Goal: Share content: Share content

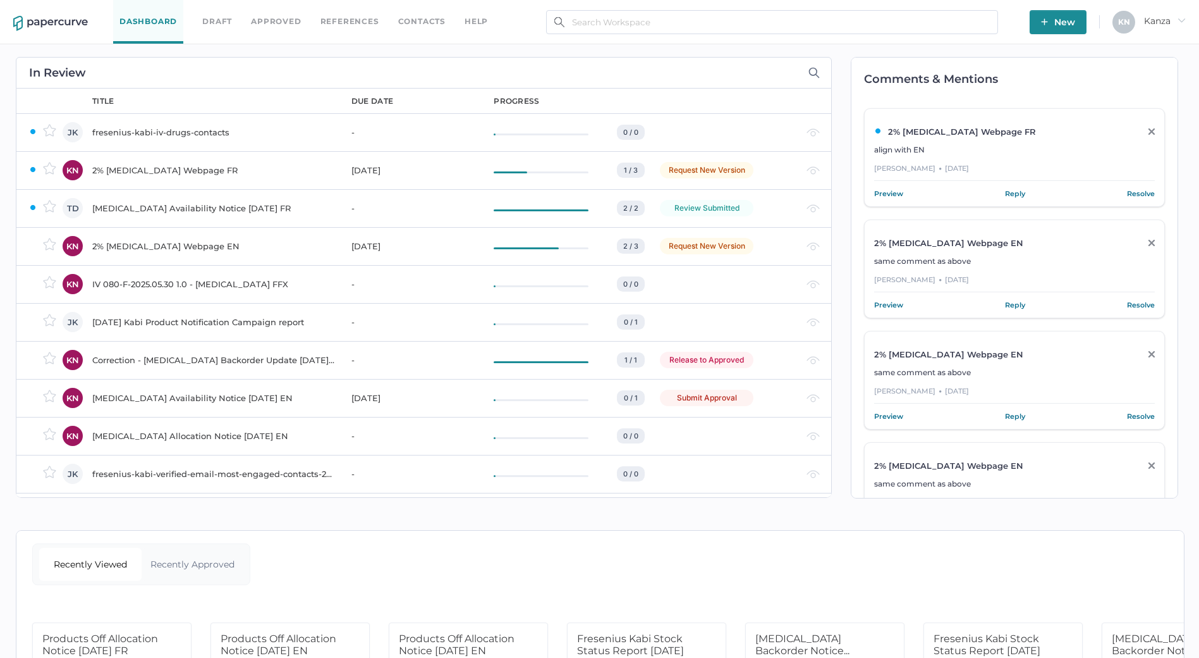
click at [845, 288] on div "Comments & Mentions 2% Calcium Gluconate Webpage FR align with EN Mirela Necula…" at bounding box center [1008, 277] width 353 height 467
click at [1062, 22] on span "New" at bounding box center [1058, 22] width 34 height 24
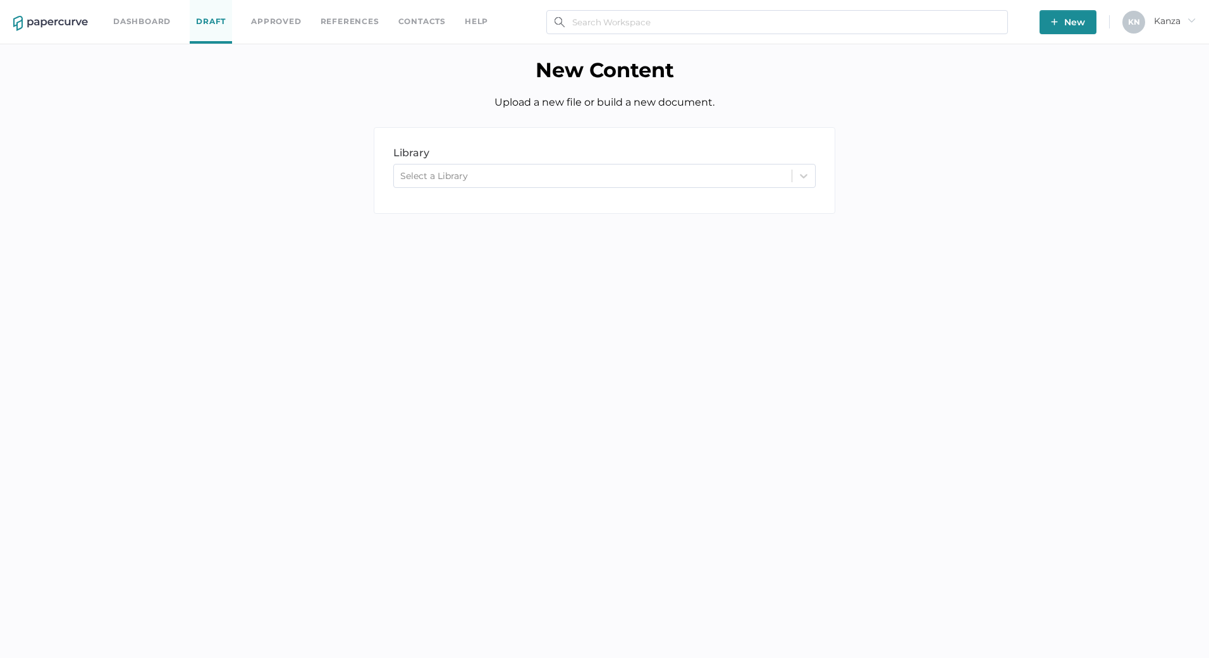
click at [787, 159] on div "library LIBRARY Select a Library" at bounding box center [605, 170] width 462 height 87
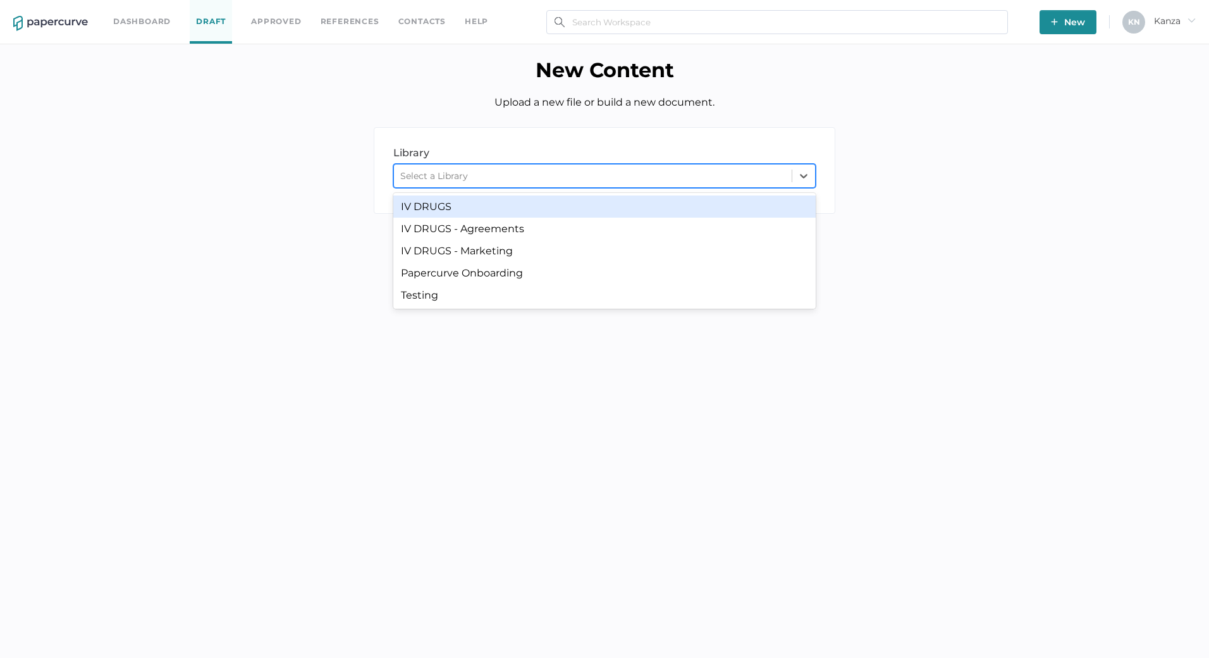
click at [788, 168] on div "Select a Library" at bounding box center [593, 175] width 398 height 19
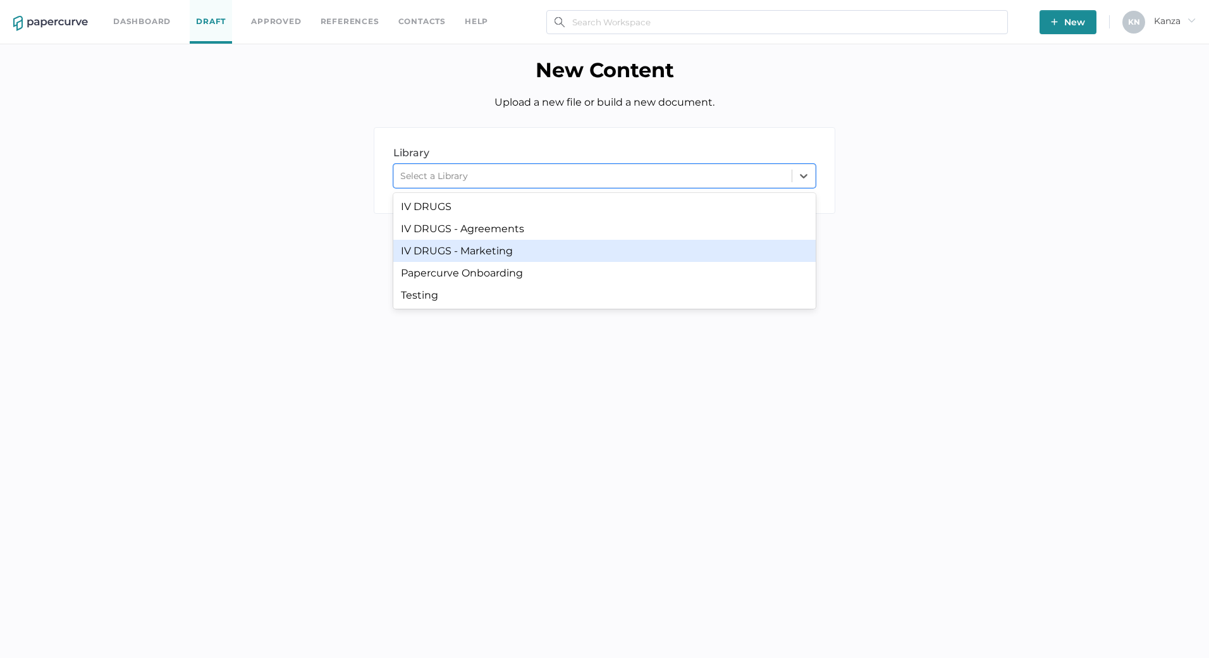
click at [697, 246] on div "IV DRUGS - Marketing" at bounding box center [604, 251] width 422 height 22
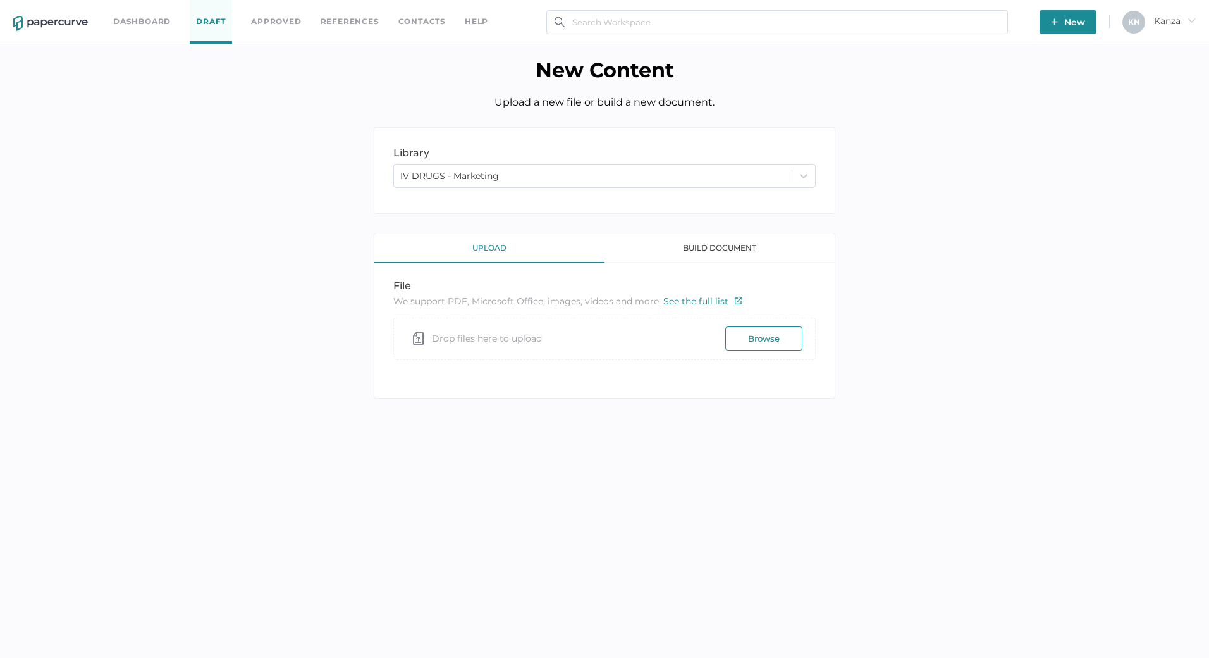
click at [757, 348] on button "Browse" at bounding box center [763, 338] width 77 height 24
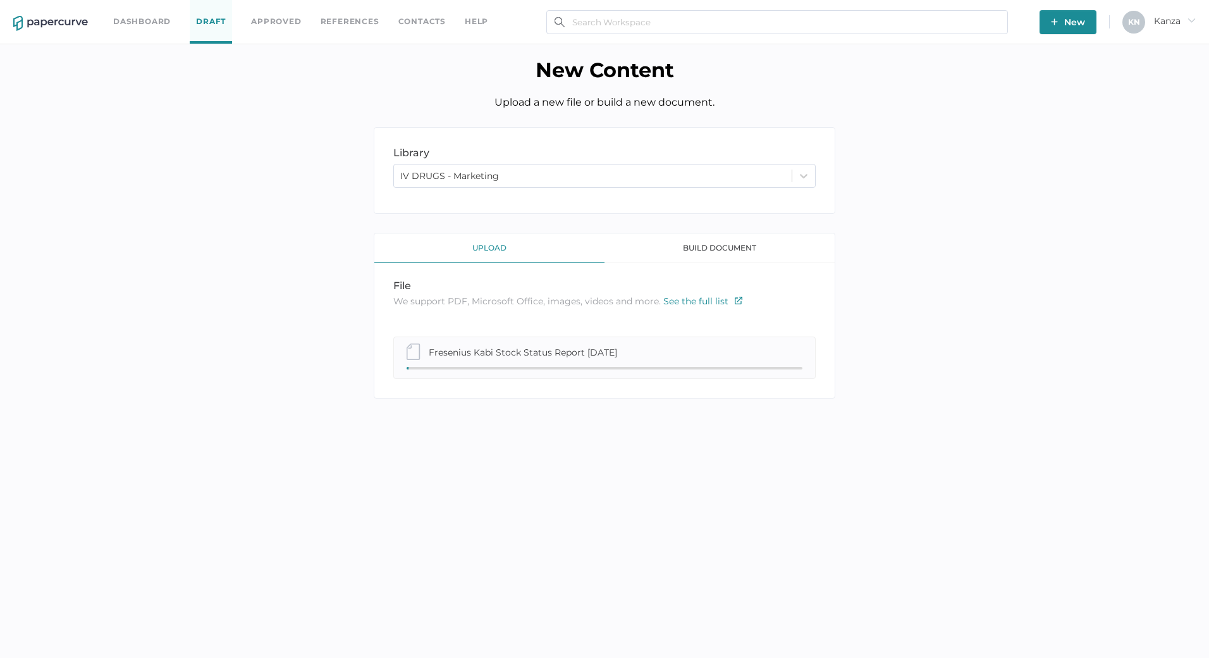
click at [135, 14] on div "Dashboard Draft Approved References Contacts help" at bounding box center [310, 22] width 394 height 44
click at [1050, 25] on button "New" at bounding box center [1067, 22] width 57 height 24
click at [1053, 25] on img "button" at bounding box center [1054, 21] width 7 height 7
click at [151, 15] on link "Dashboard" at bounding box center [142, 22] width 58 height 14
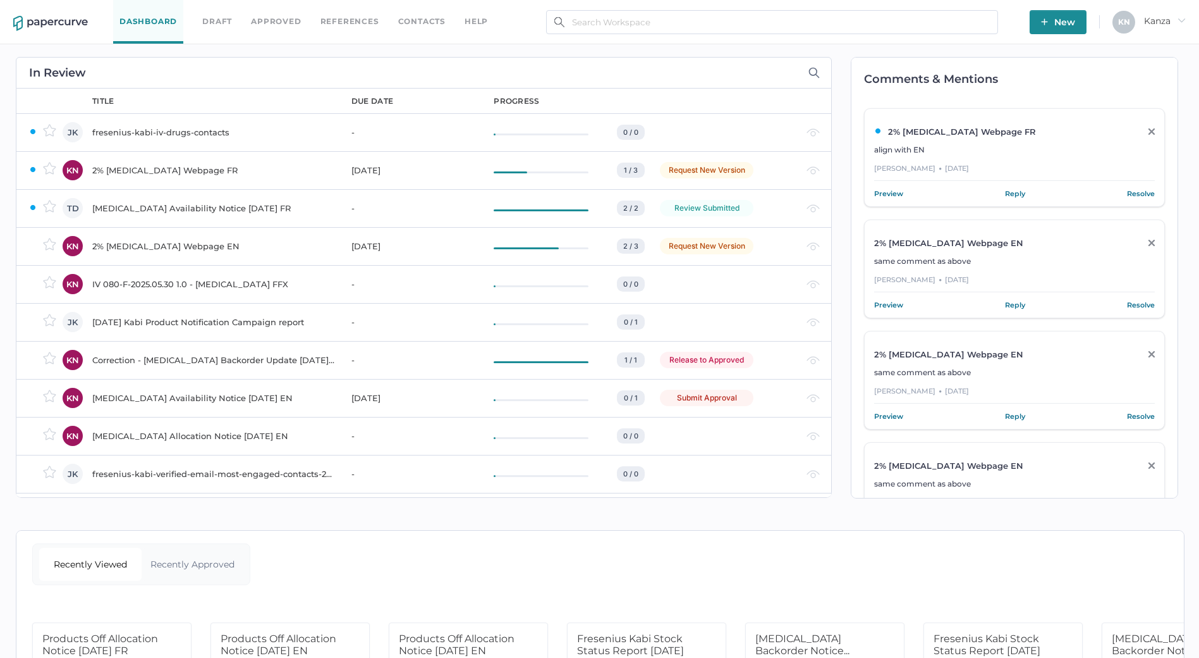
click at [1057, 17] on span "New" at bounding box center [1058, 22] width 34 height 24
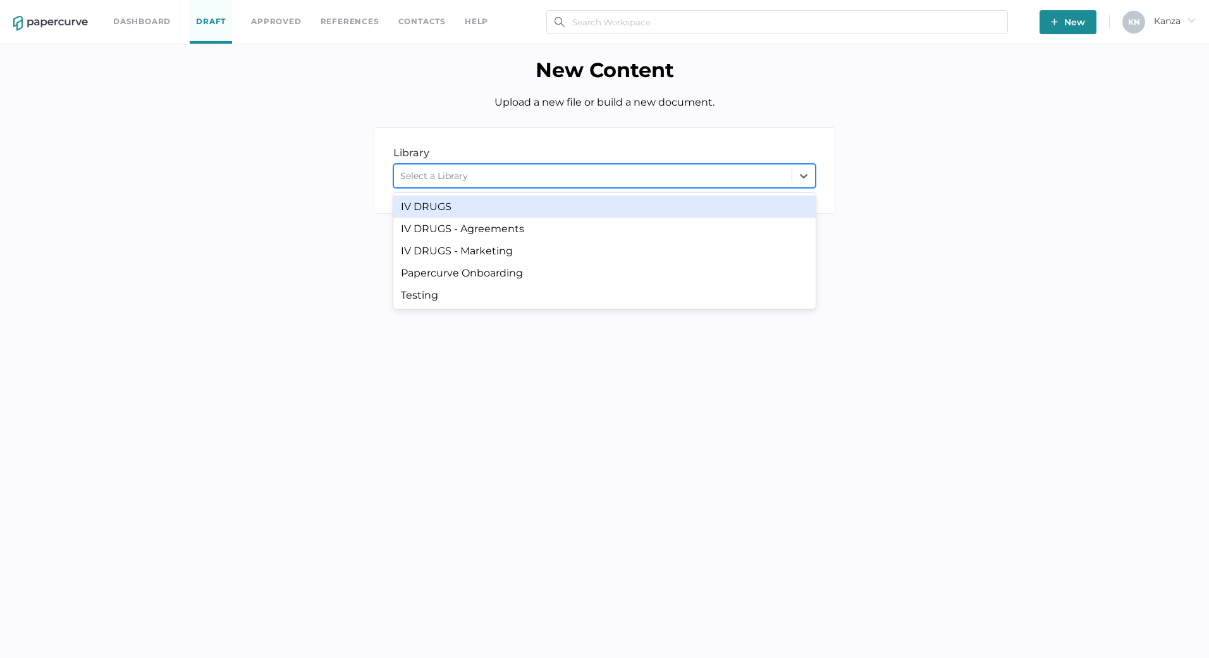
click at [800, 187] on div "Select a Library" at bounding box center [604, 176] width 422 height 24
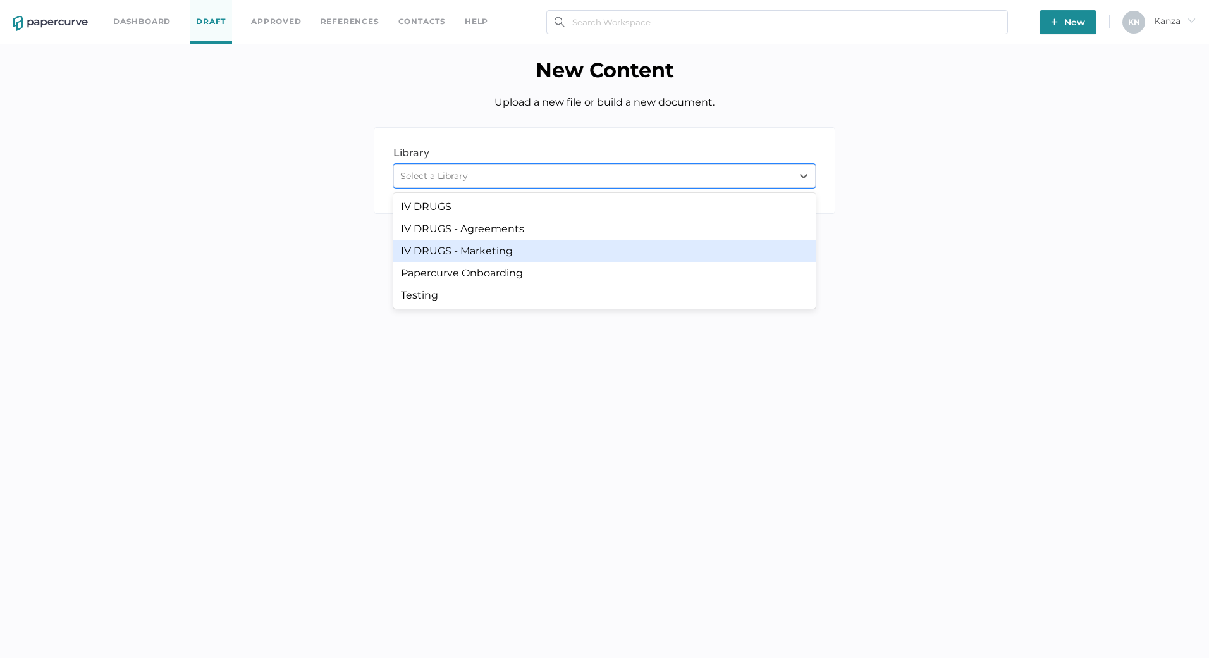
click at [654, 253] on div "IV DRUGS - Marketing" at bounding box center [604, 251] width 422 height 22
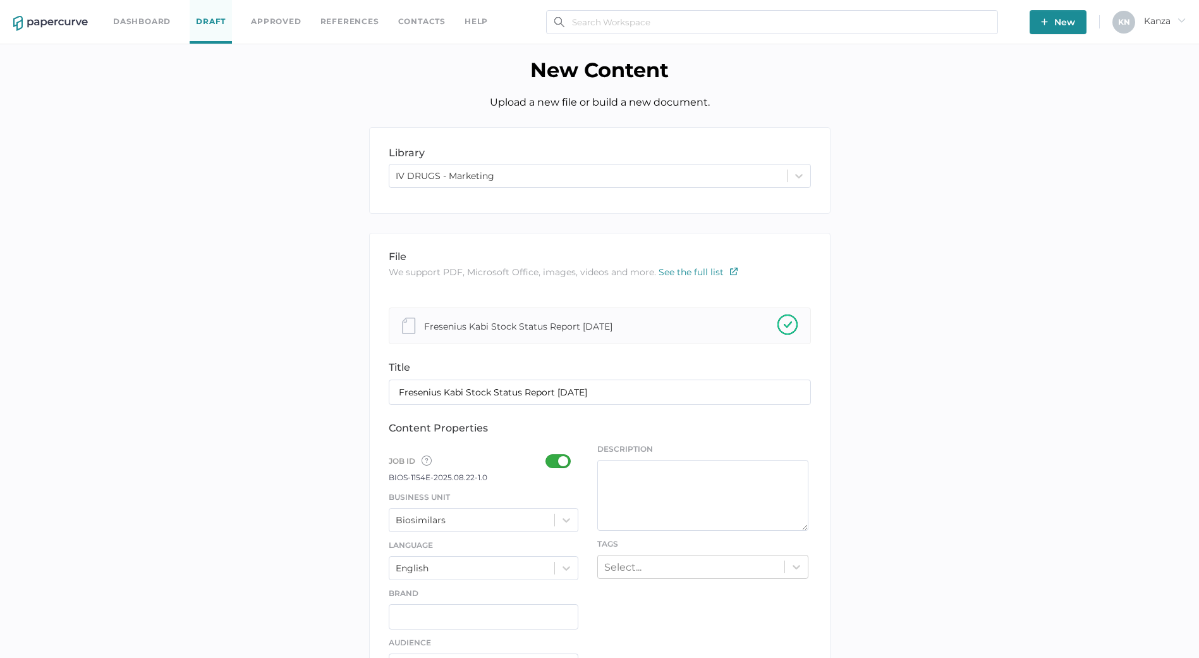
click at [563, 463] on div at bounding box center [562, 461] width 33 height 14
click at [548, 456] on input "checkbox" at bounding box center [548, 456] width 0 height 0
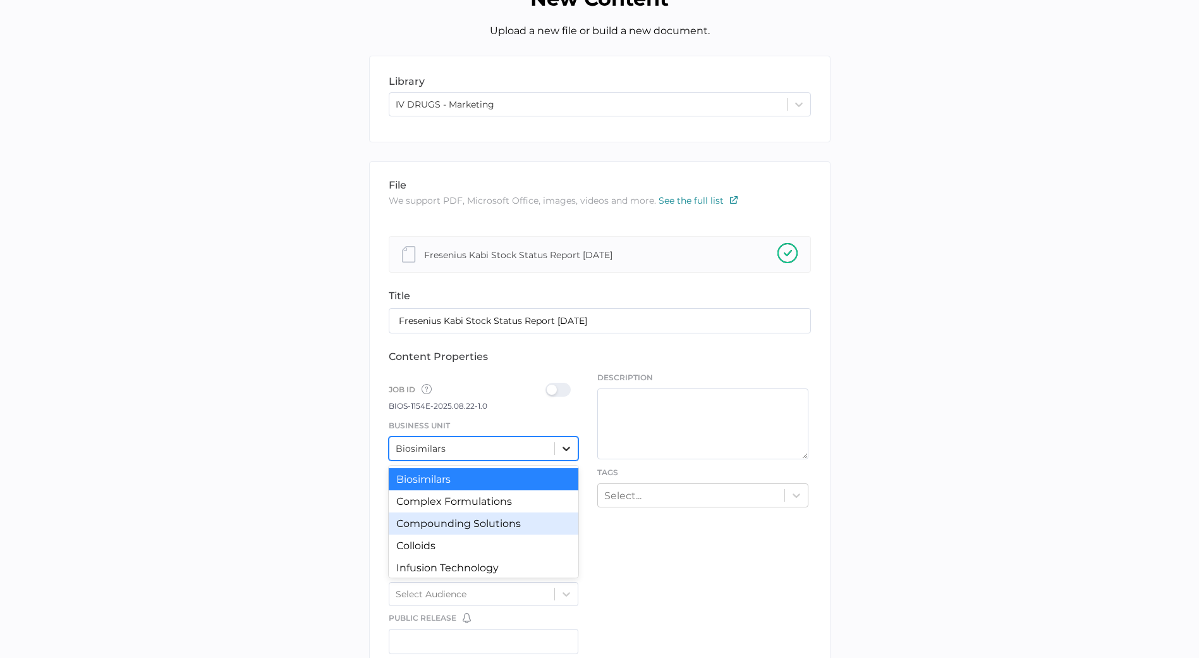
scroll to position [78, 0]
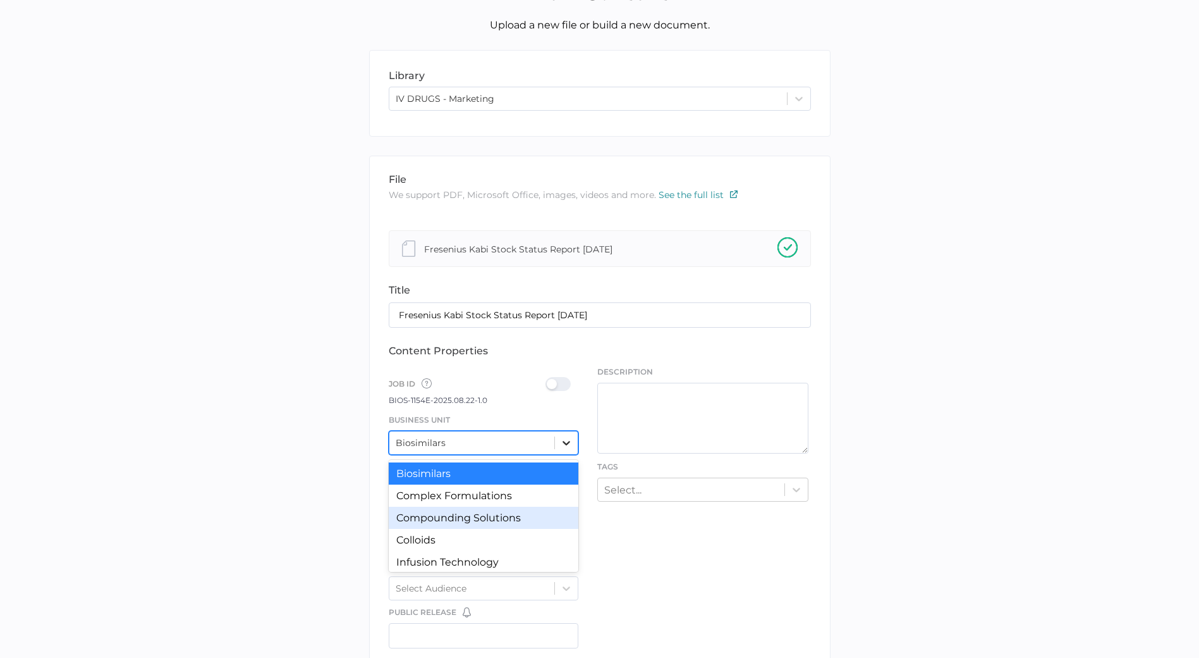
click at [563, 455] on div "option Compounding Solutions focused, 3 of 12. 12 results available. Use Up and…" at bounding box center [484, 443] width 190 height 24
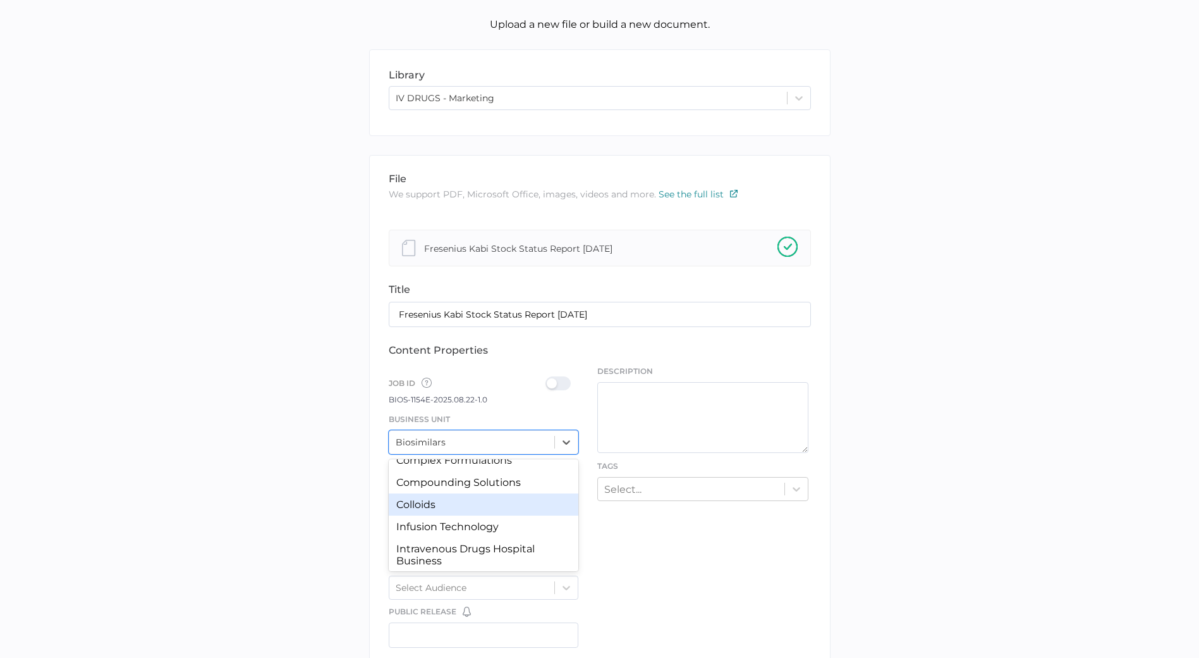
scroll to position [36, 0]
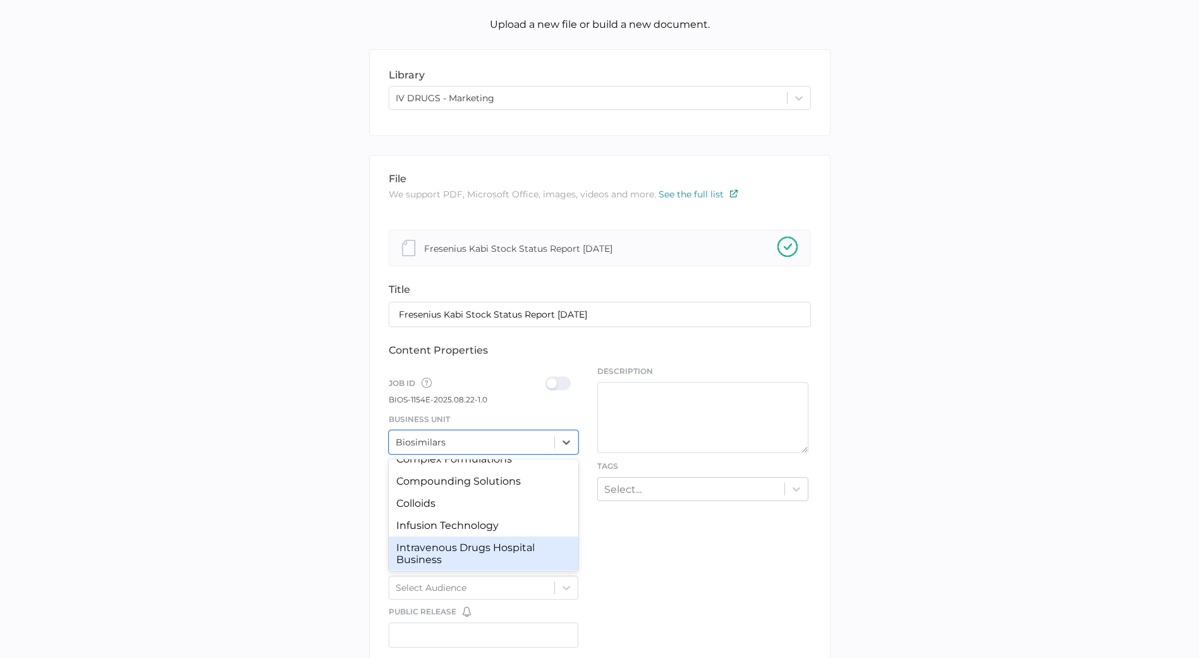
click at [484, 553] on div "Intravenous Drugs Hospital Business" at bounding box center [484, 553] width 190 height 34
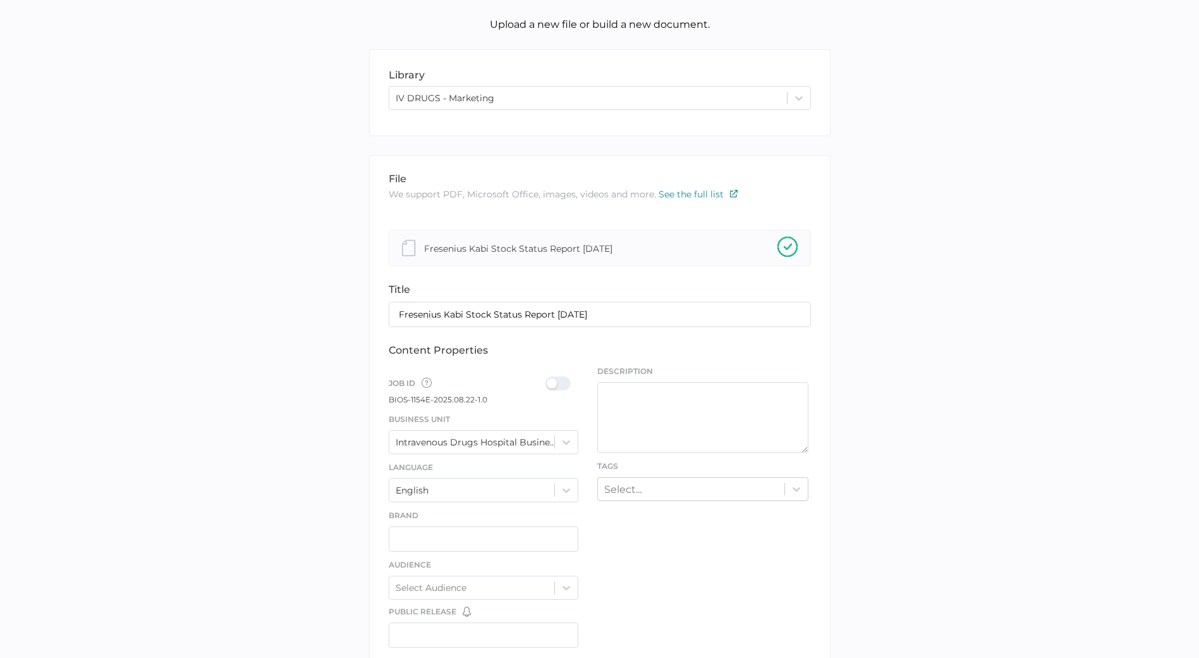
click at [561, 381] on div at bounding box center [562, 383] width 33 height 14
click at [548, 378] on input "checkbox" at bounding box center [548, 378] width 0 height 0
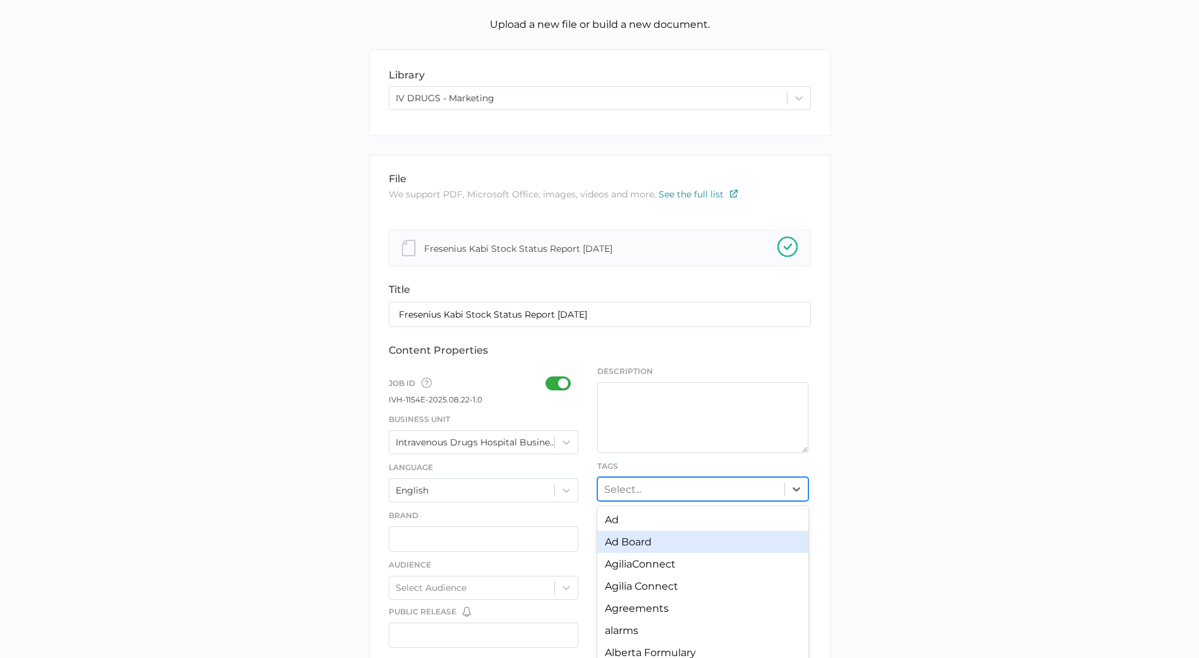
scroll to position [125, 0]
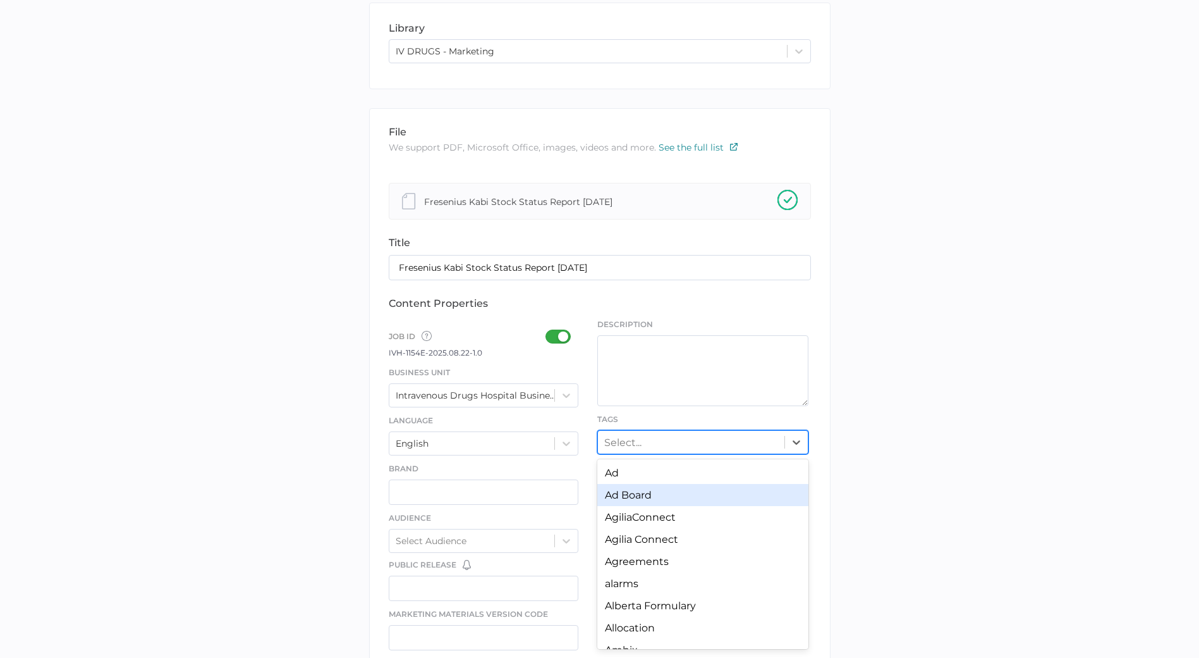
click at [666, 454] on div "option Ad Board focused, 2 of 247. 247 results available. Use Up and Down to ch…" at bounding box center [702, 442] width 211 height 24
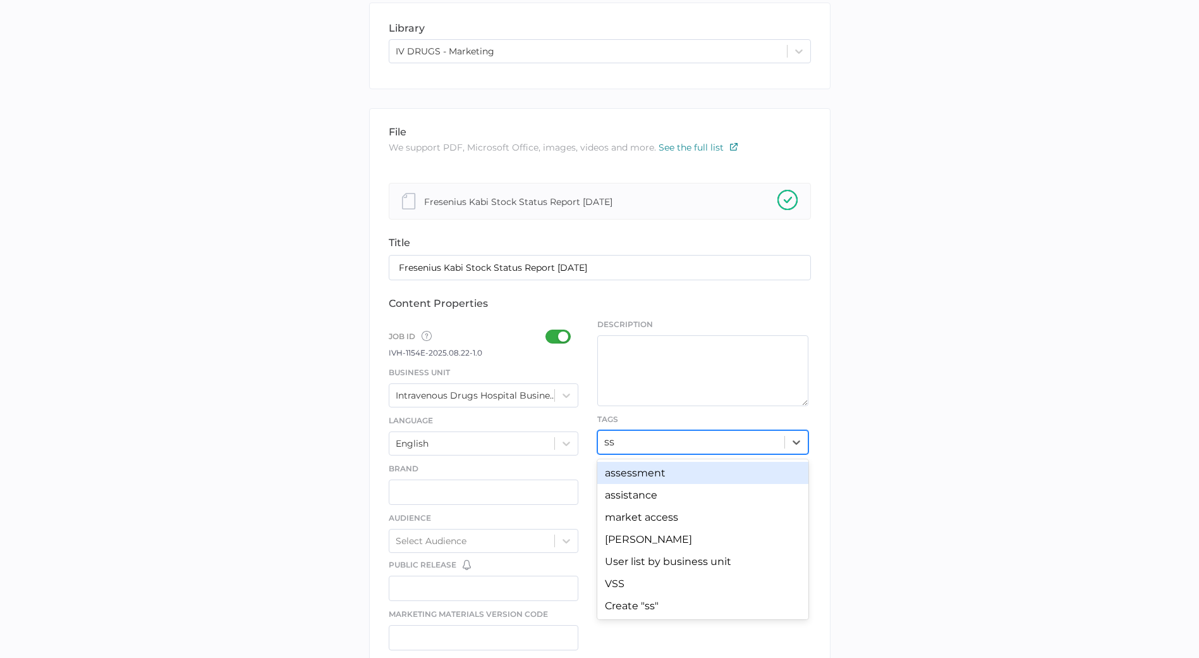
type input "s"
type input "stock"
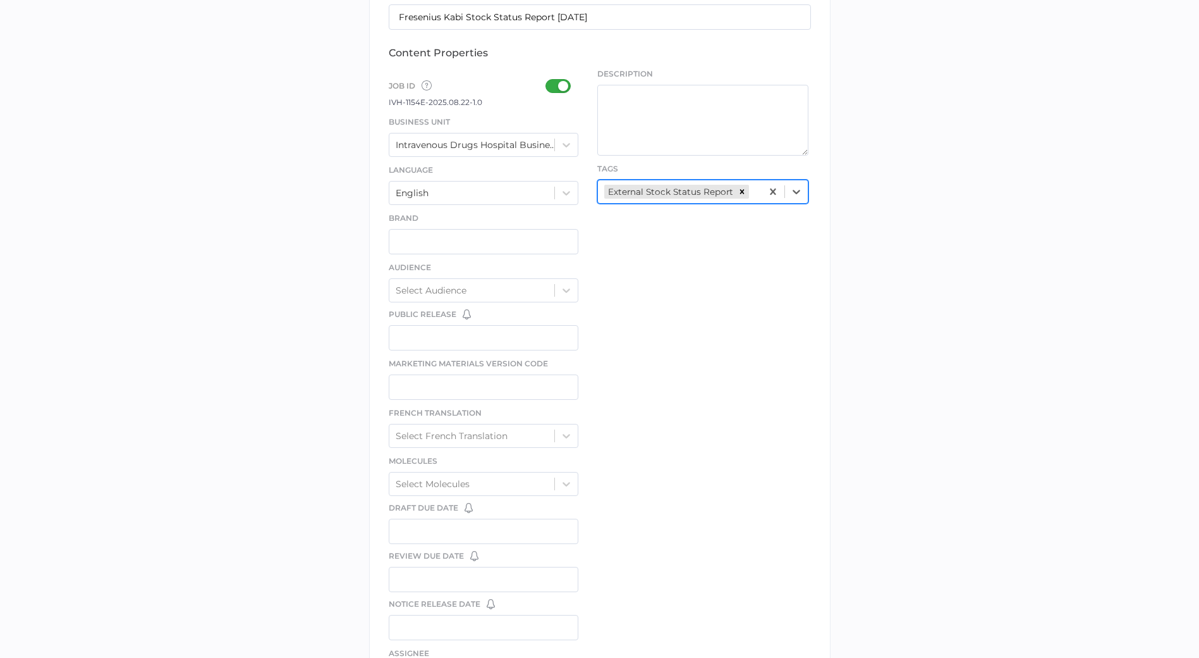
scroll to position [562, 0]
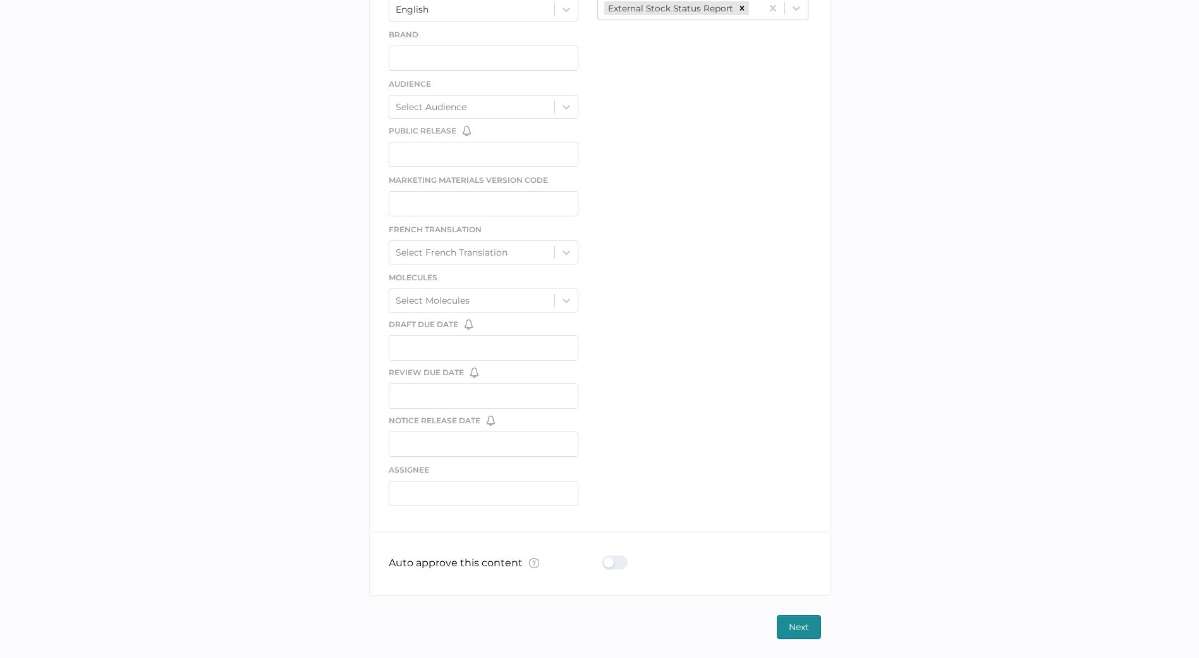
click at [613, 570] on label at bounding box center [619, 563] width 33 height 16
click at [605, 557] on input "checkbox" at bounding box center [605, 557] width 0 height 0
click at [793, 613] on div "library LIBRARY IV DRUGS - Marketing file We support PDF, Microsoft Office, ima…" at bounding box center [599, 104] width 1180 height 1070
click at [793, 632] on span "Next" at bounding box center [799, 626] width 20 height 23
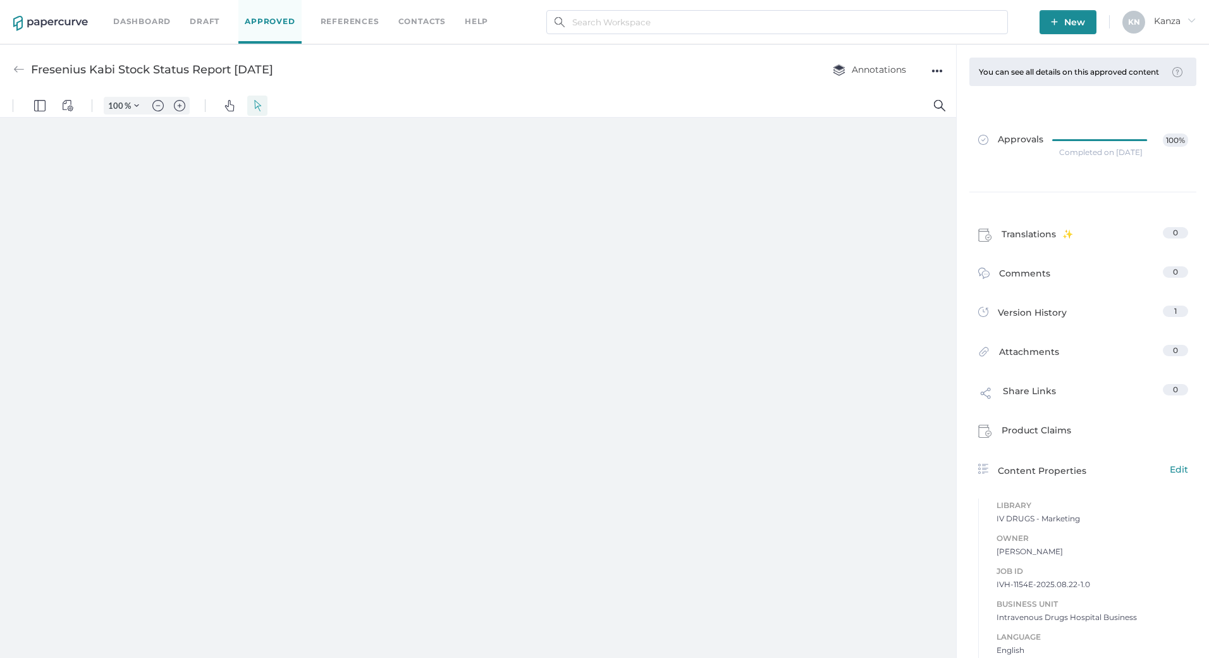
type input "107"
type input "1"
click at [220, 70] on div "Fresenius Kabi Stock Status Report 08.22.2025" at bounding box center [152, 70] width 242 height 24
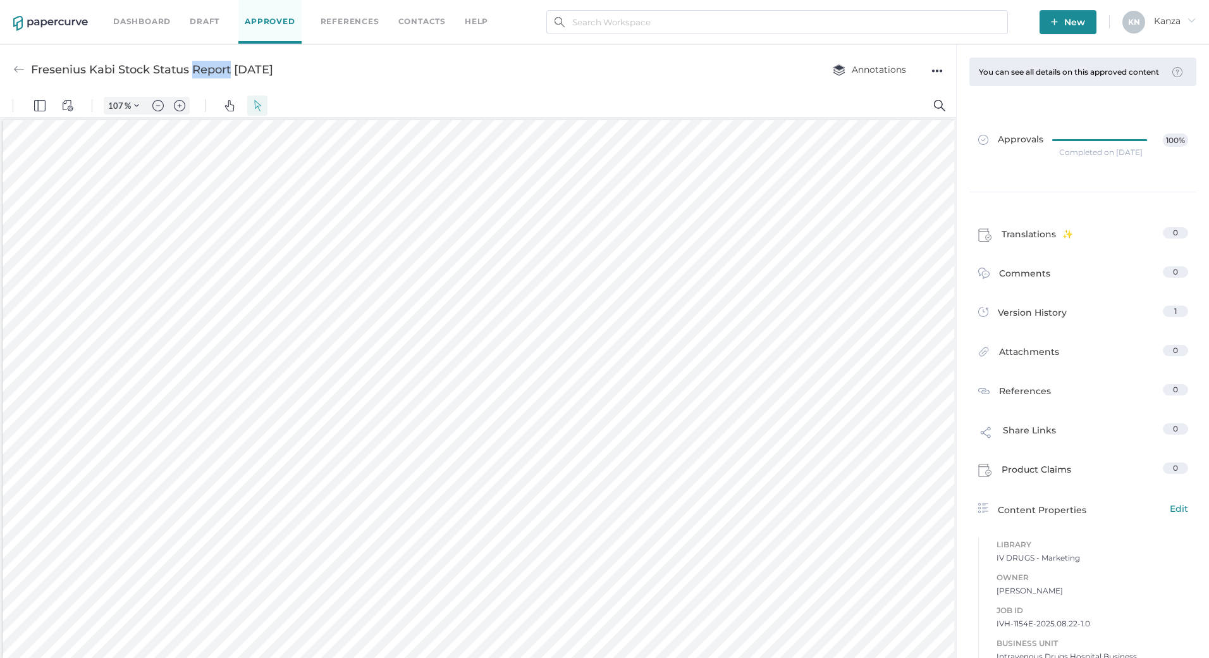
click at [220, 70] on div "Fresenius Kabi Stock Status Report 08.22.2025" at bounding box center [152, 70] width 242 height 24
copy div "Fresenius Kabi Stock Status Report 08.22.2025 Annotations"
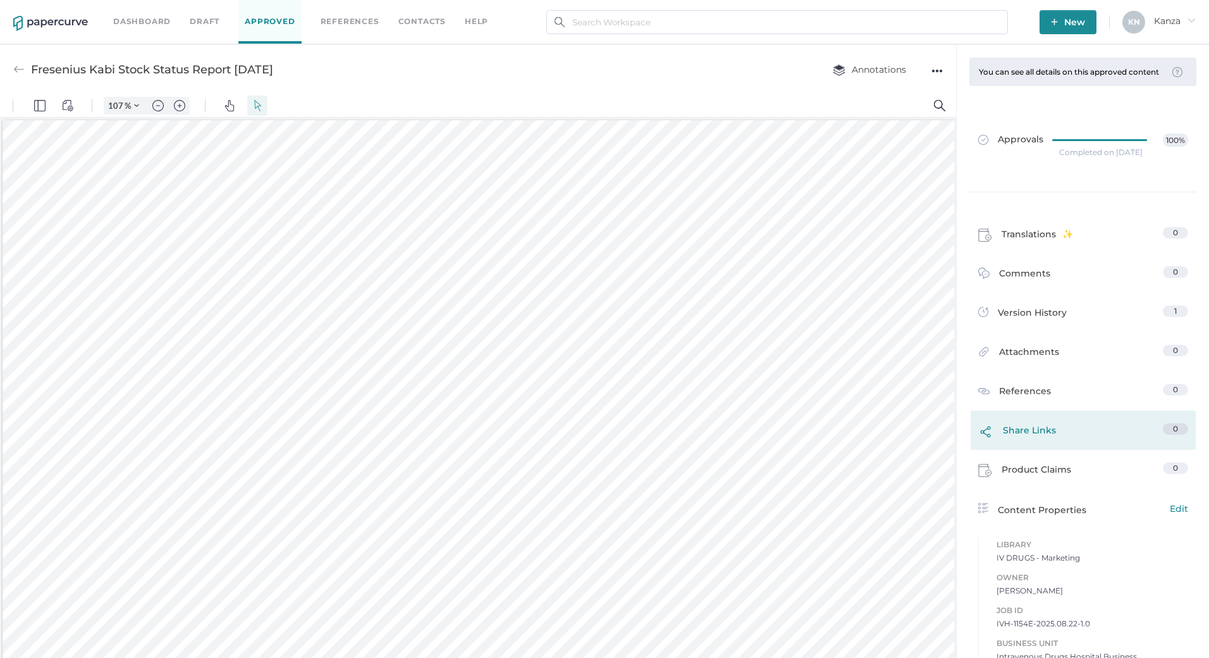
click at [1065, 424] on div "Share Links 0" at bounding box center [1082, 429] width 225 height 39
click at [1058, 432] on div "Share Links 0" at bounding box center [1082, 429] width 225 height 39
click at [1043, 444] on span "Share Links" at bounding box center [1029, 433] width 53 height 21
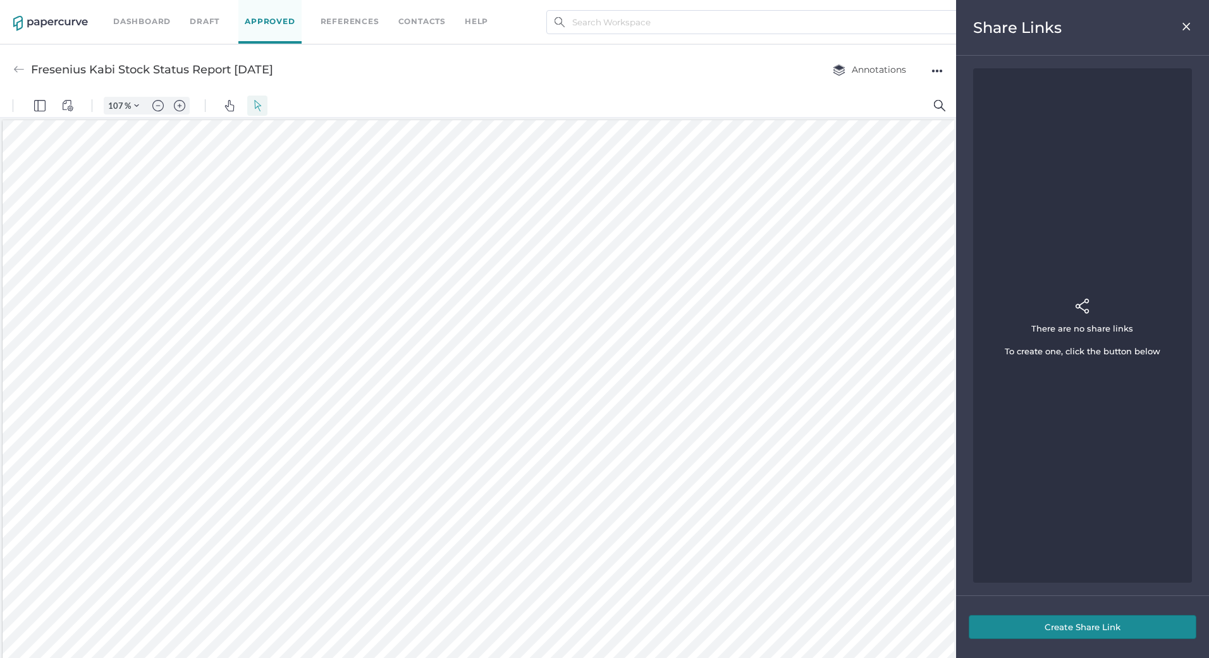
click at [1086, 620] on button "Create Share Link" at bounding box center [1083, 627] width 228 height 24
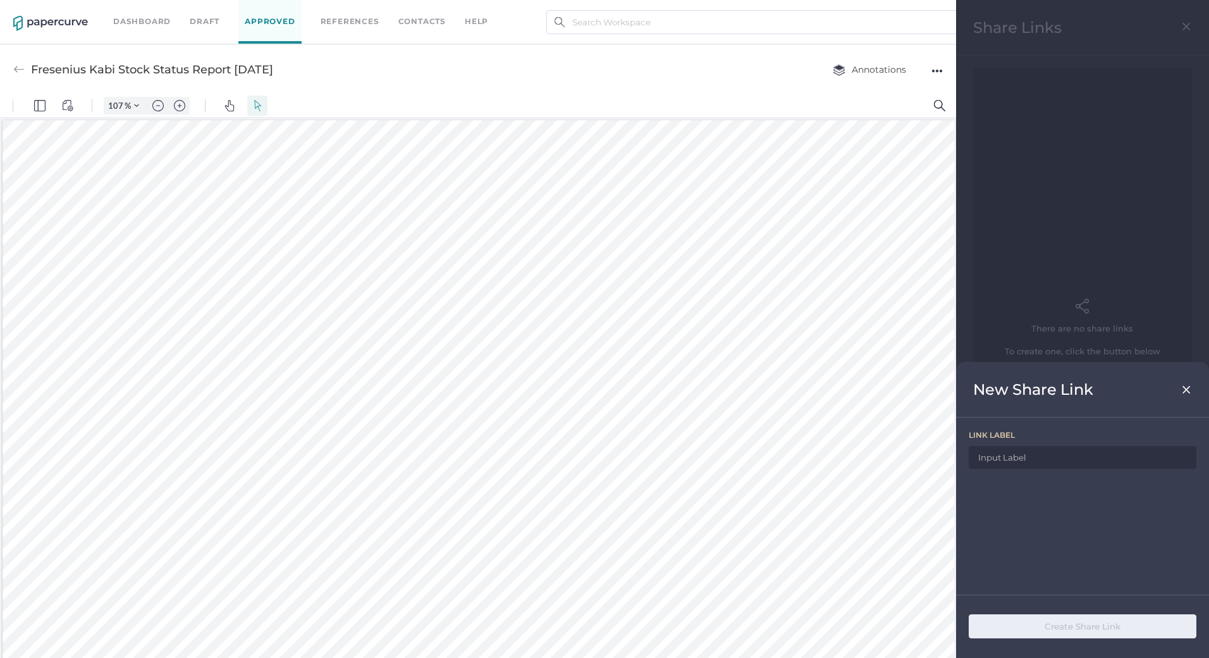
click at [1039, 458] on input at bounding box center [1083, 457] width 228 height 23
paste input "Fresenius Kabi Stock Status Report 08.22.2025"
type input "Fresenius Kabi Stock Status Report 08.22.2025"
click at [1073, 624] on button "Create Share Link" at bounding box center [1083, 626] width 228 height 24
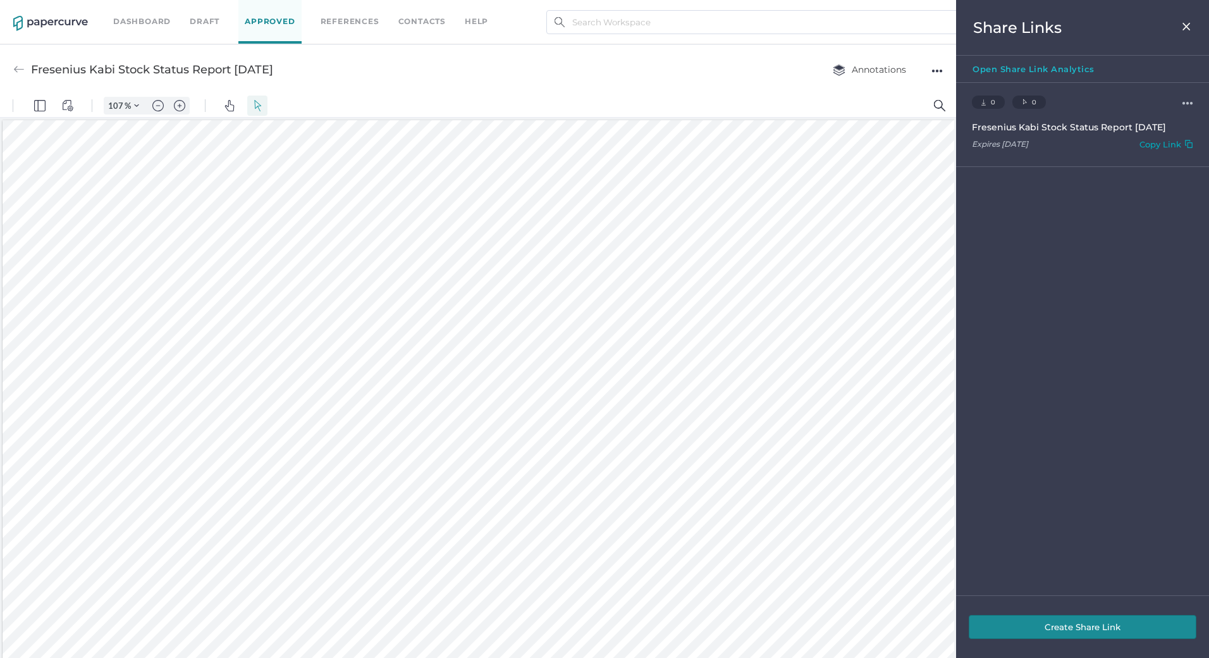
click at [1162, 149] on div "Copy Link" at bounding box center [1160, 146] width 42 height 15
type input "2"
click at [1176, 25] on div "Share Links" at bounding box center [1082, 28] width 253 height 56
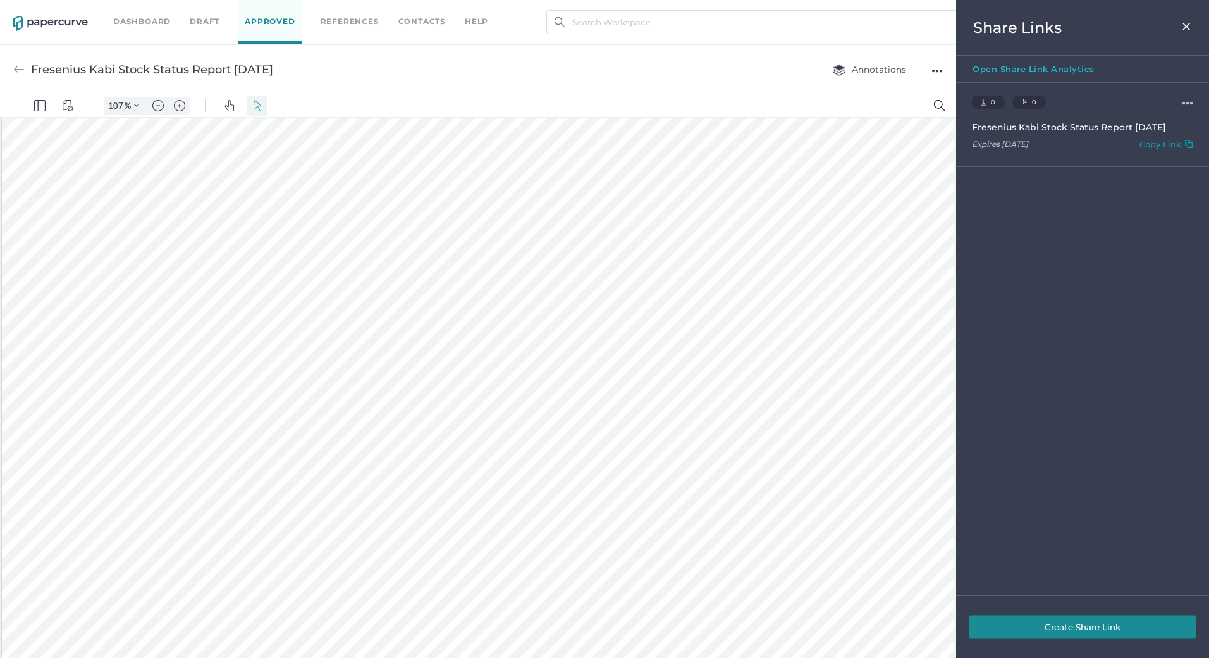
click at [1187, 21] on img at bounding box center [1186, 26] width 11 height 10
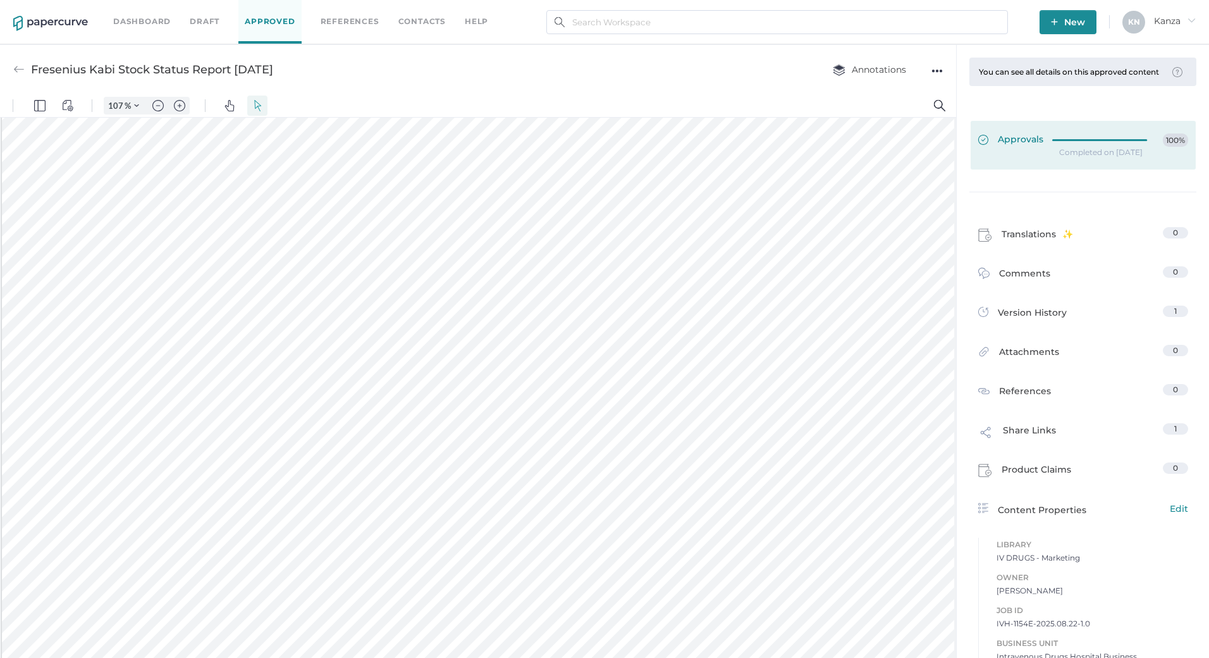
click at [1056, 137] on link "Approvals 100%" at bounding box center [1082, 145] width 225 height 49
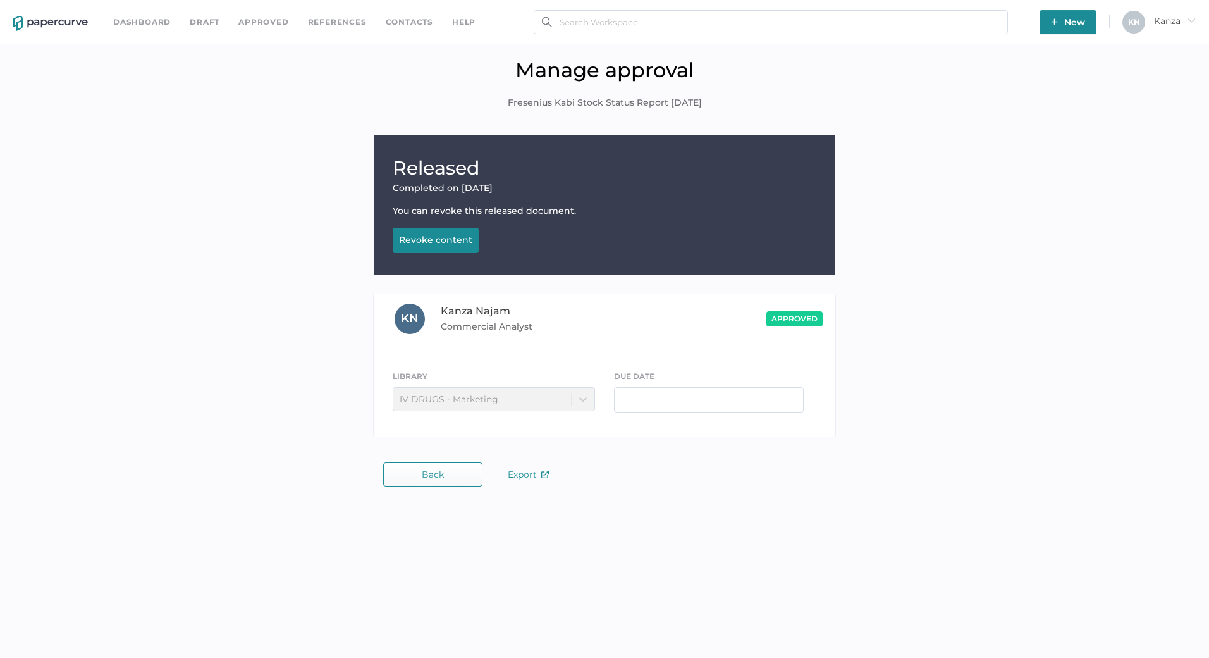
click at [453, 235] on div "Revoke content" at bounding box center [435, 239] width 73 height 11
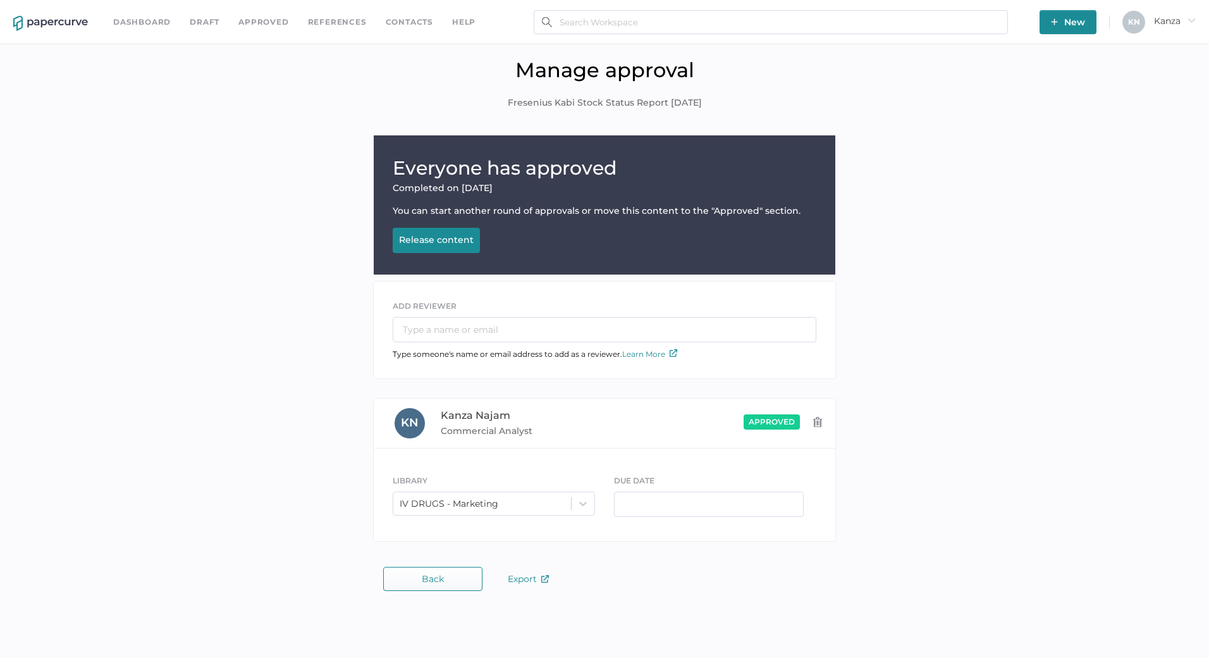
click at [333, 427] on div "Everyone has approved Completed on Aug 22, 2025 You can start another round of …" at bounding box center [604, 341] width 1190 height 412
click at [420, 575] on button "Back" at bounding box center [432, 578] width 99 height 24
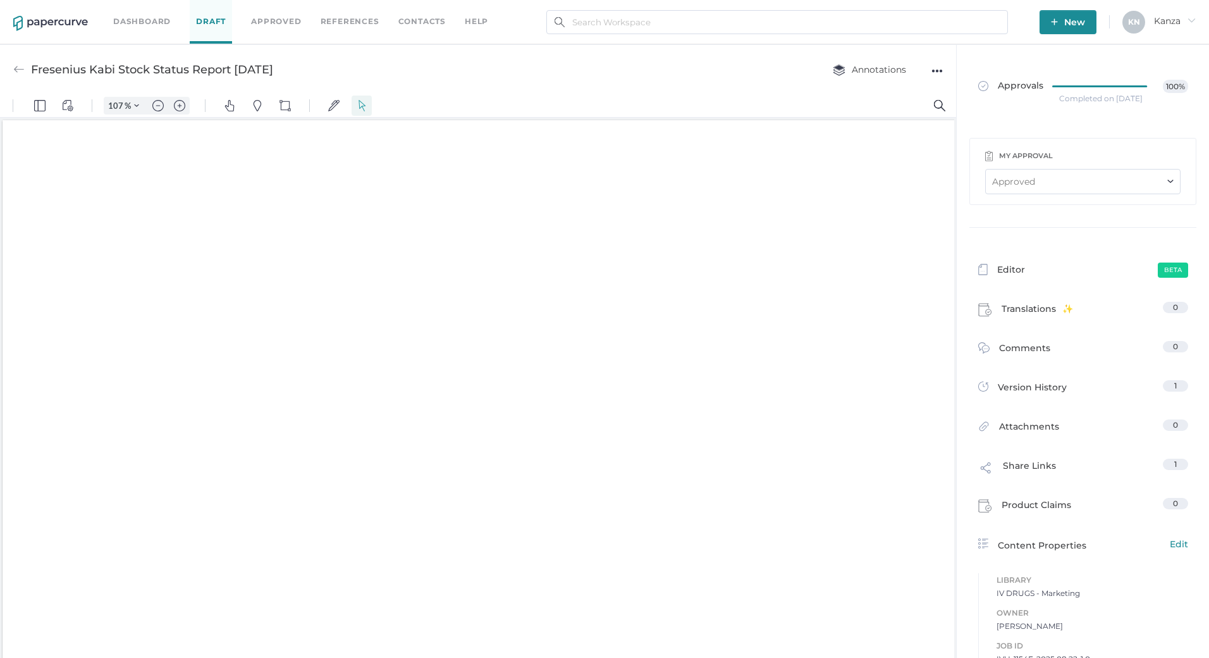
type input "107"
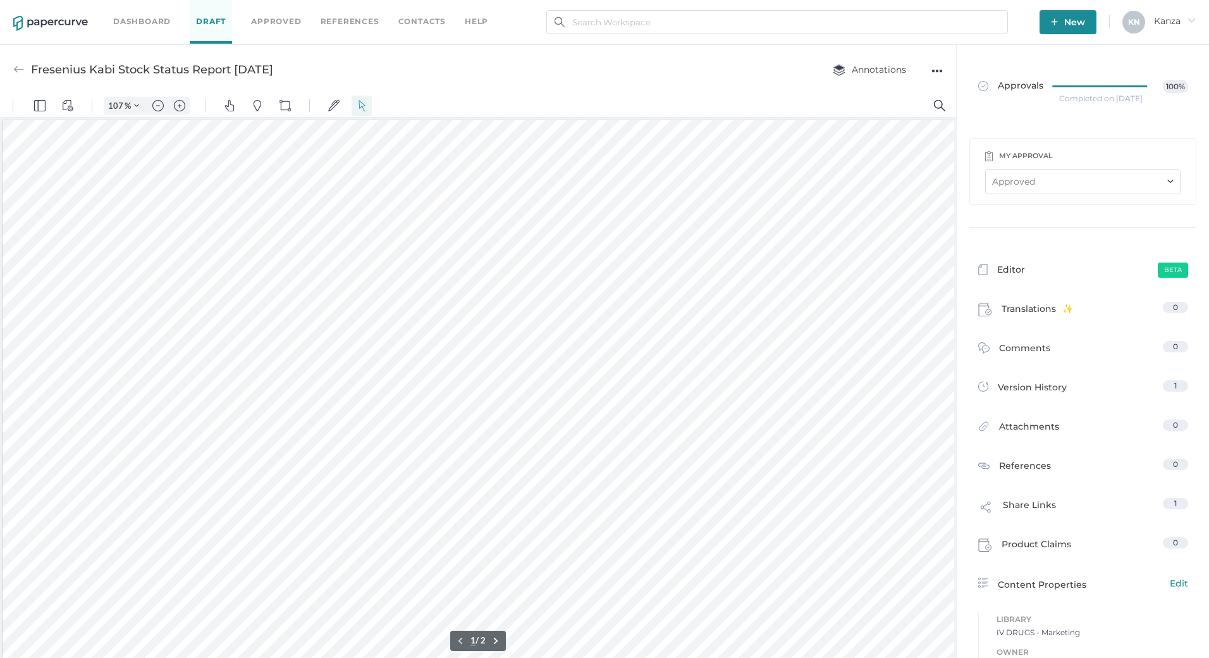
click at [933, 74] on div "●●●" at bounding box center [936, 71] width 11 height 18
click at [876, 168] on span "Upload new version" at bounding box center [886, 167] width 87 height 24
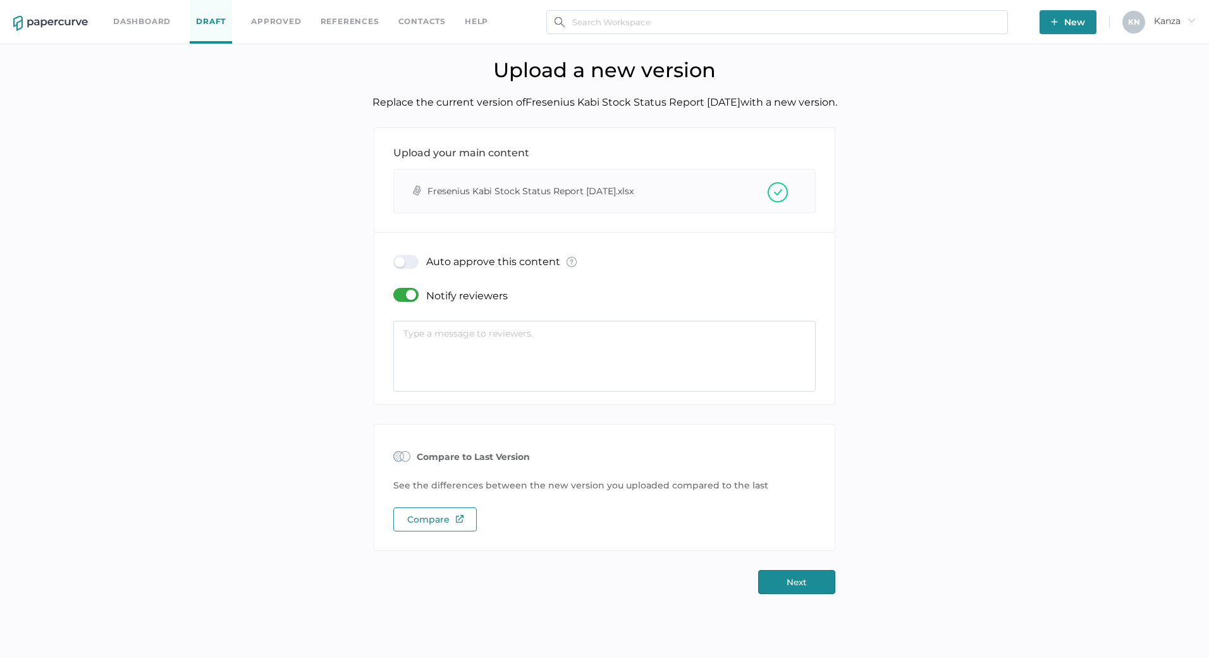
click at [408, 289] on div at bounding box center [409, 295] width 33 height 14
click at [396, 290] on input "checkbox" at bounding box center [396, 290] width 0 height 0
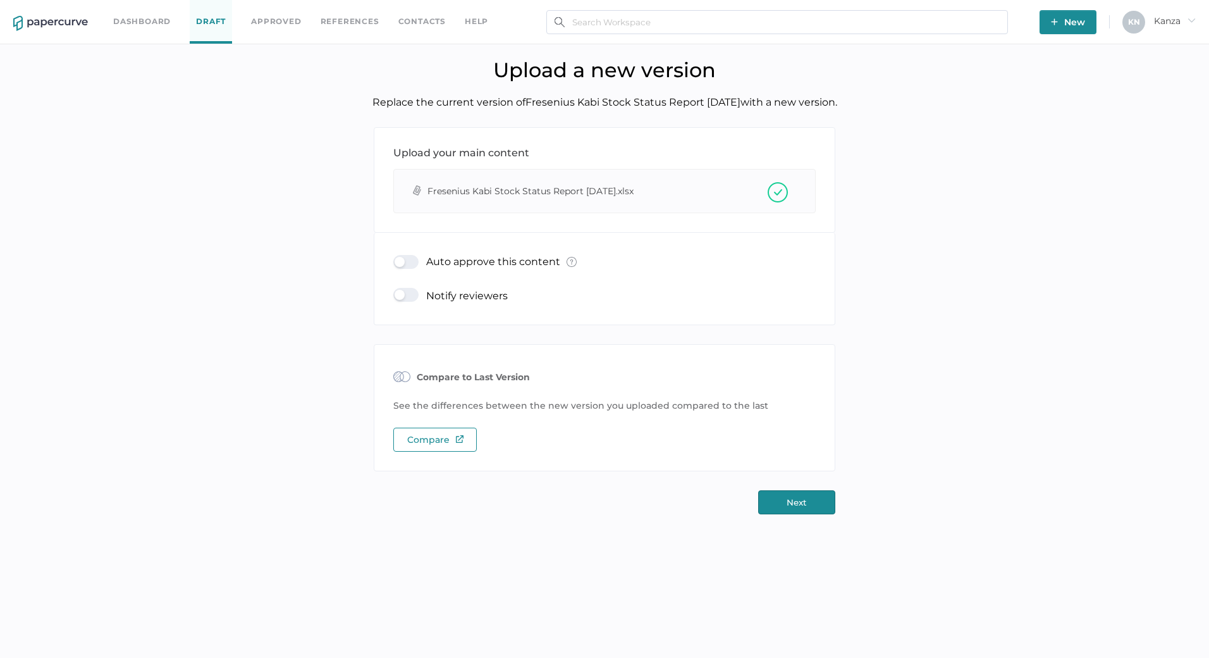
click at [456, 429] on div "Compare" at bounding box center [434, 439] width 83 height 24
click at [411, 260] on div at bounding box center [409, 262] width 33 height 14
click at [396, 257] on input "checkbox" at bounding box center [396, 257] width 0 height 0
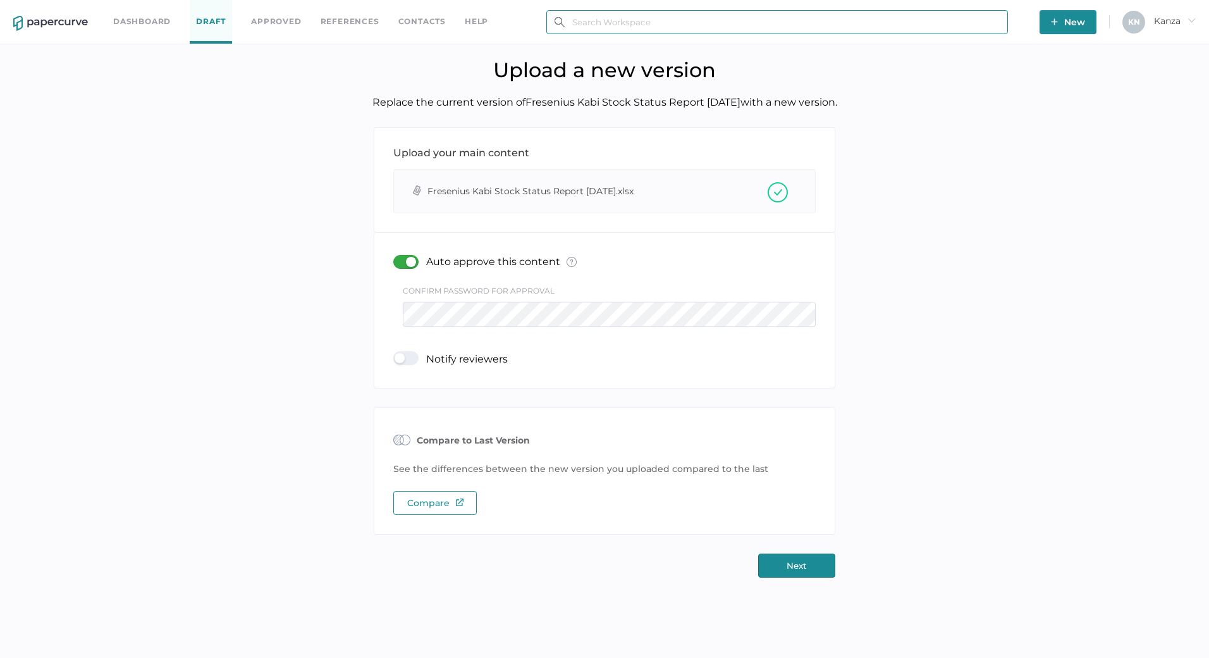
type input "kanza.najam@fresenius-kabi.com"
click at [791, 568] on button "Next" at bounding box center [796, 565] width 77 height 24
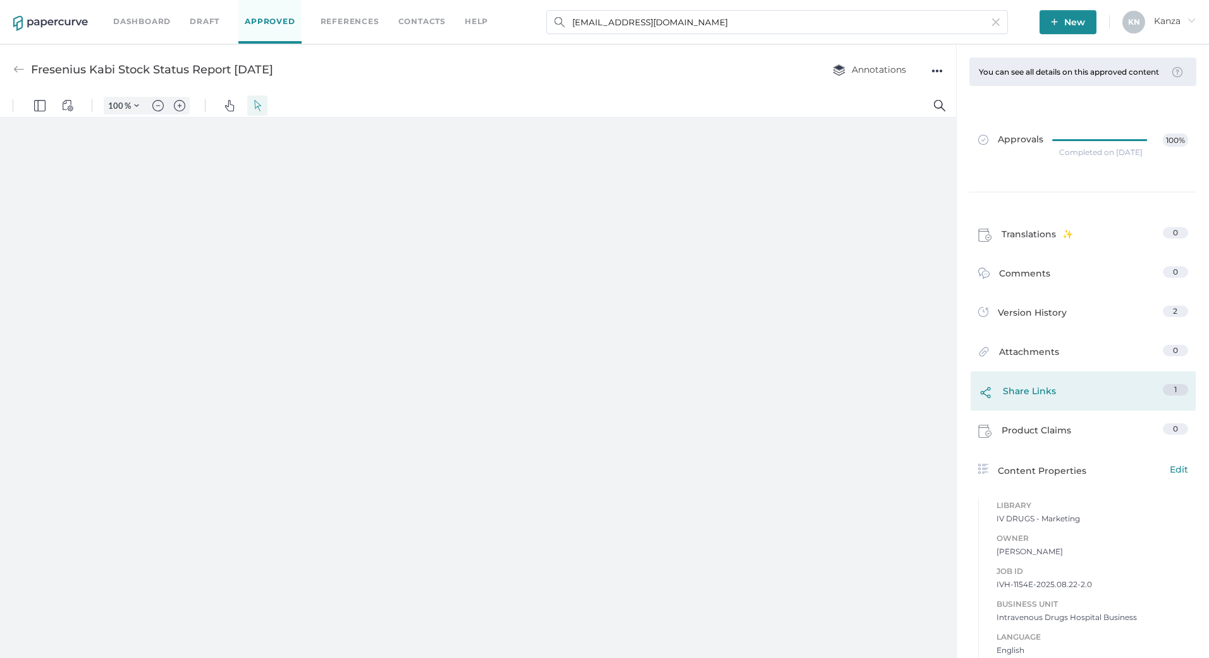
click at [996, 391] on div "Share Links 1" at bounding box center [1082, 390] width 225 height 39
type input "107"
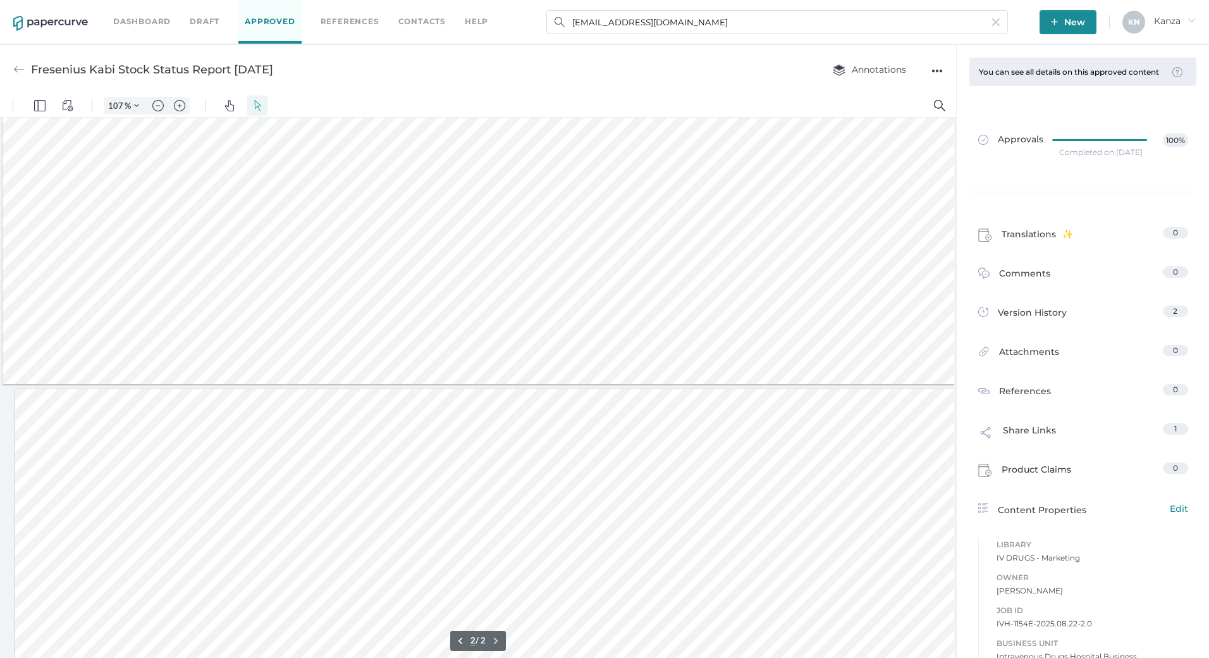
scroll to position [647, 0]
type input "2"
click at [1020, 438] on span "Share Links" at bounding box center [1029, 433] width 53 height 21
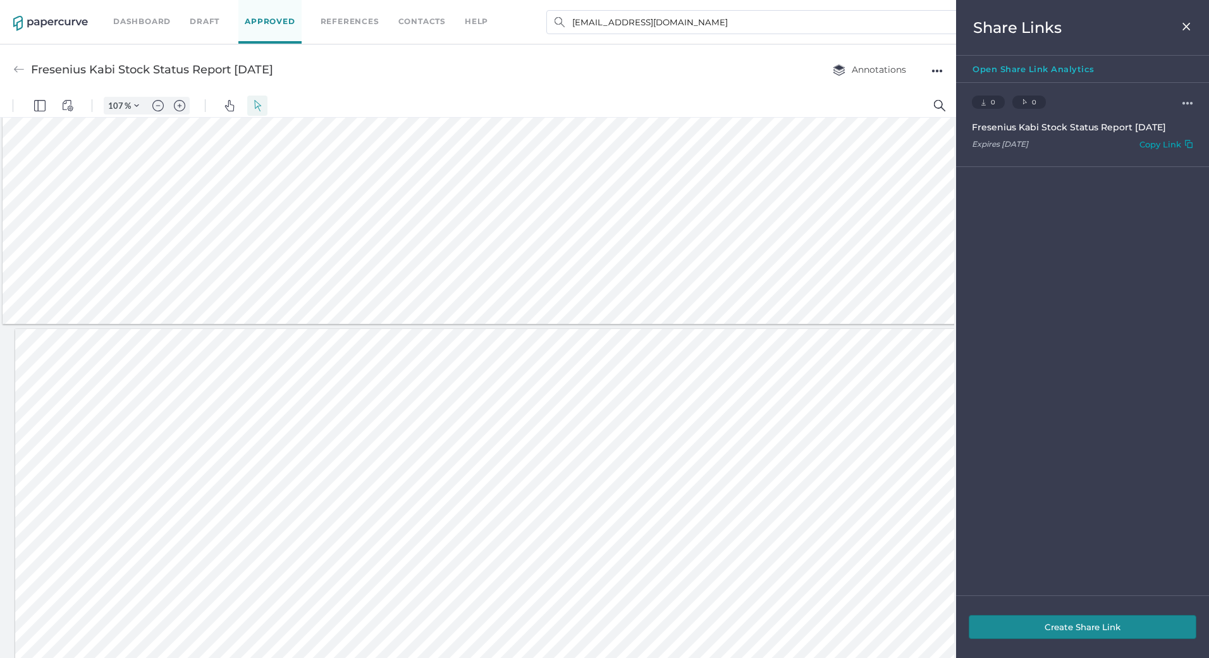
click at [1158, 143] on div "Copy Link" at bounding box center [1160, 146] width 42 height 15
click at [406, 22] on link "Contacts" at bounding box center [421, 22] width 47 height 14
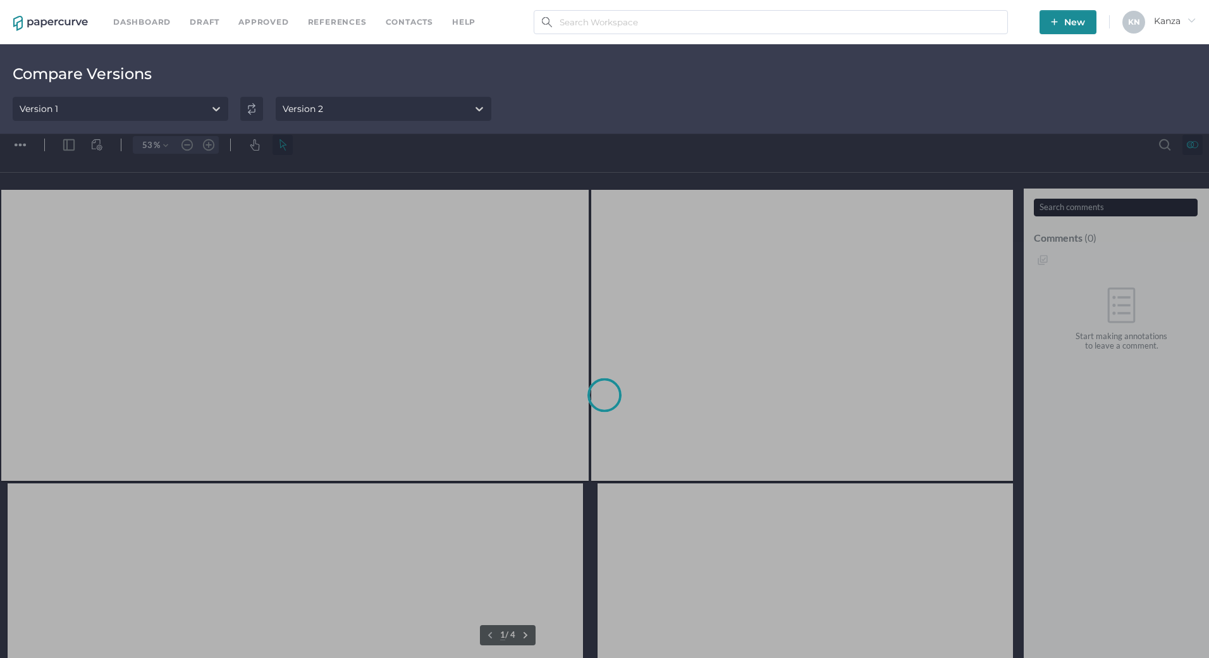
type input "45"
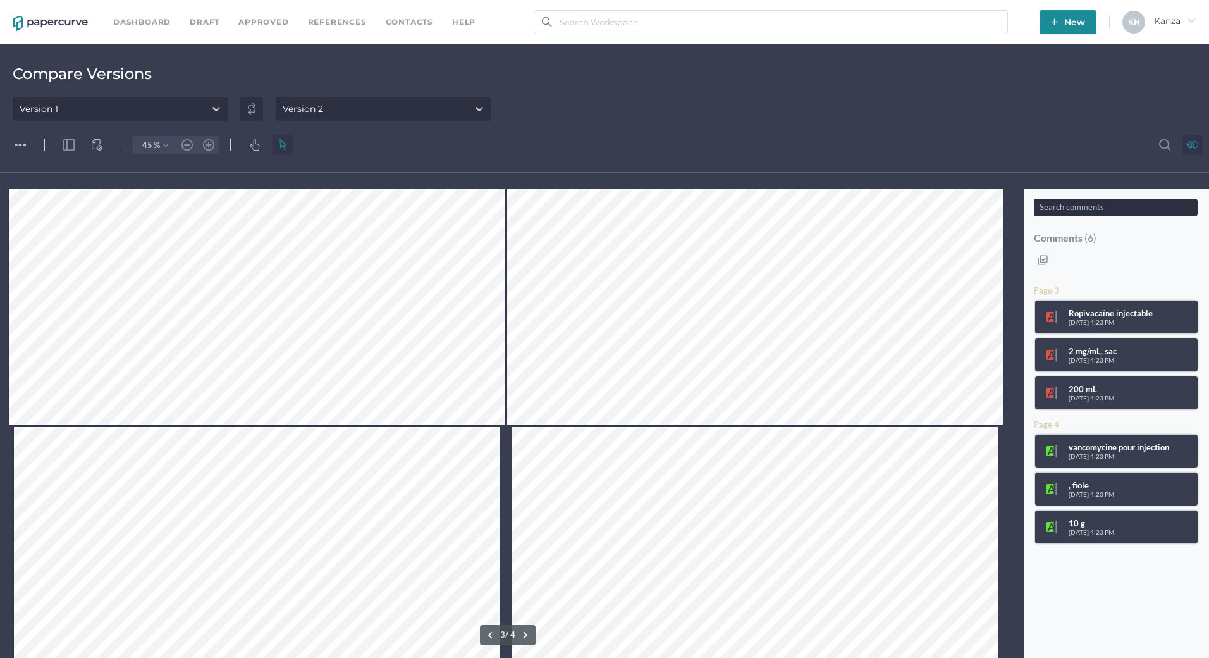
type input "1"
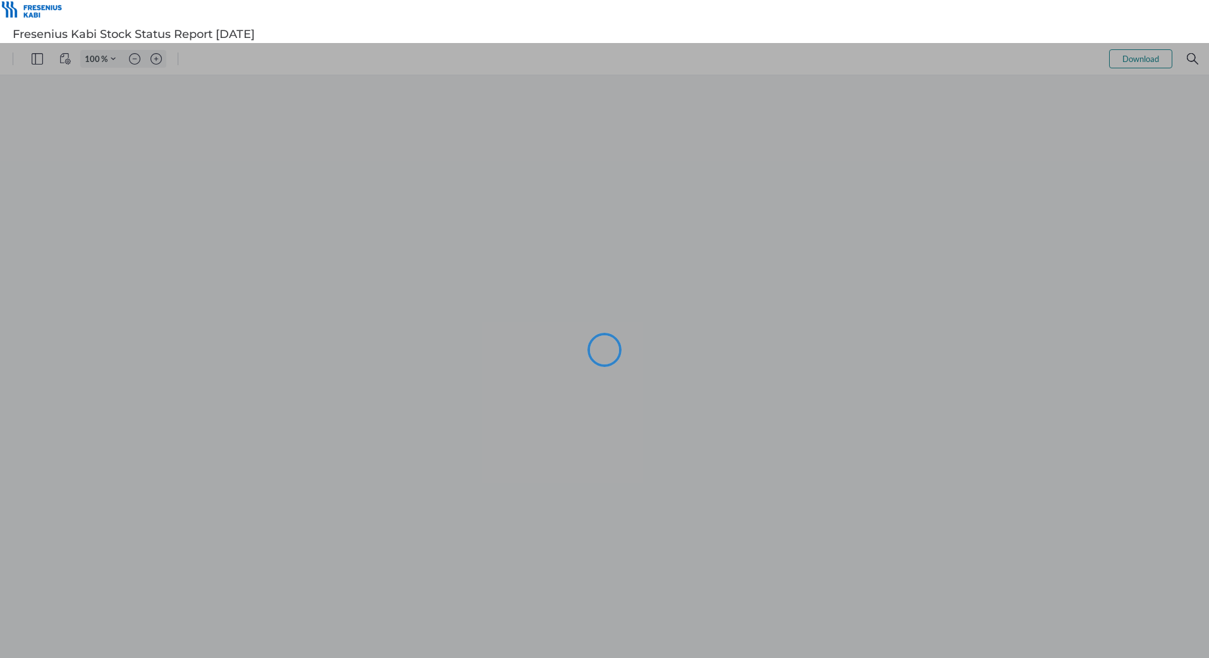
type input "104"
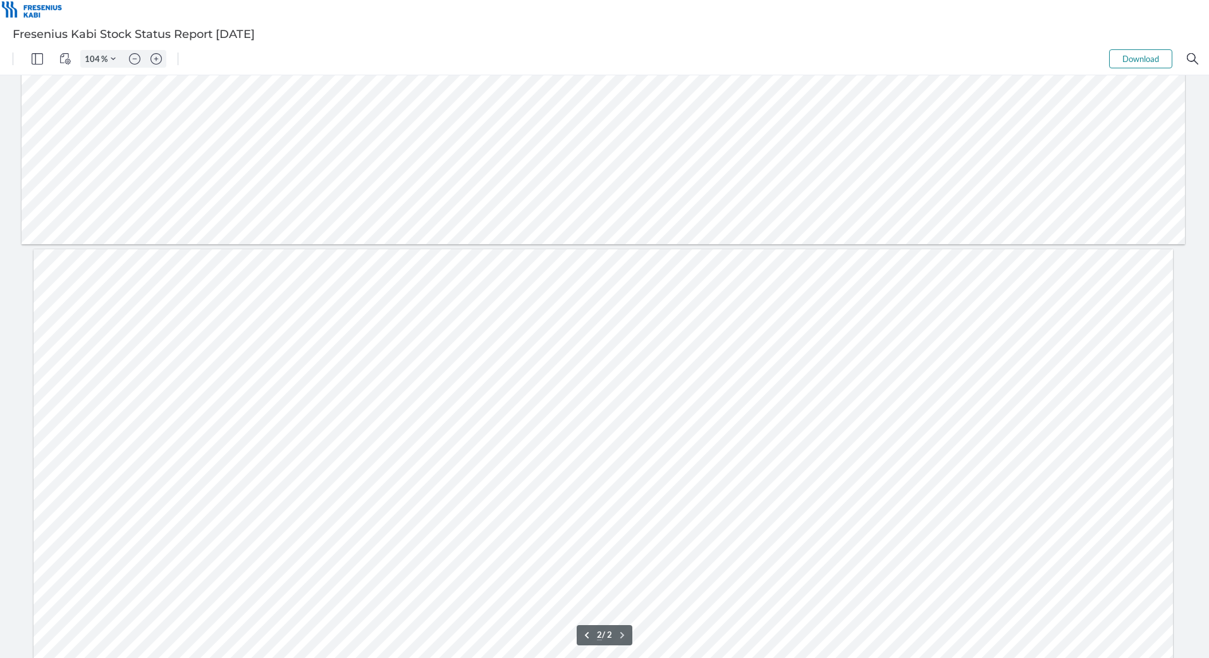
scroll to position [422, 0]
type input "1"
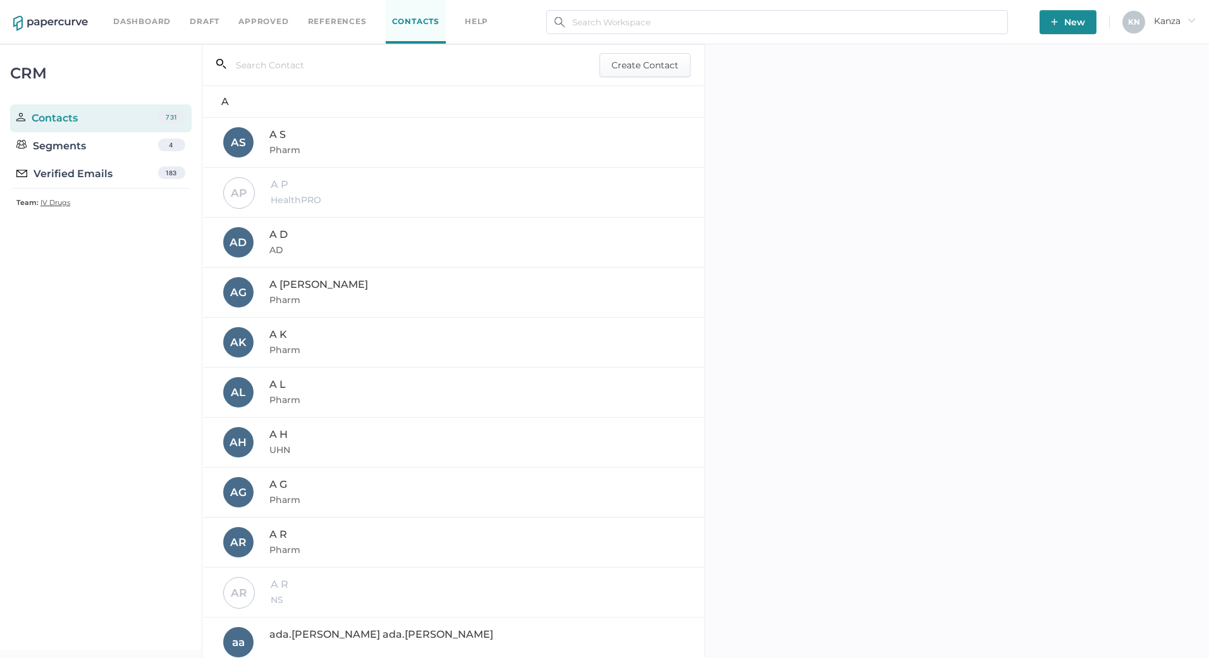
click at [440, 68] on input "text" at bounding box center [392, 65] width 332 height 24
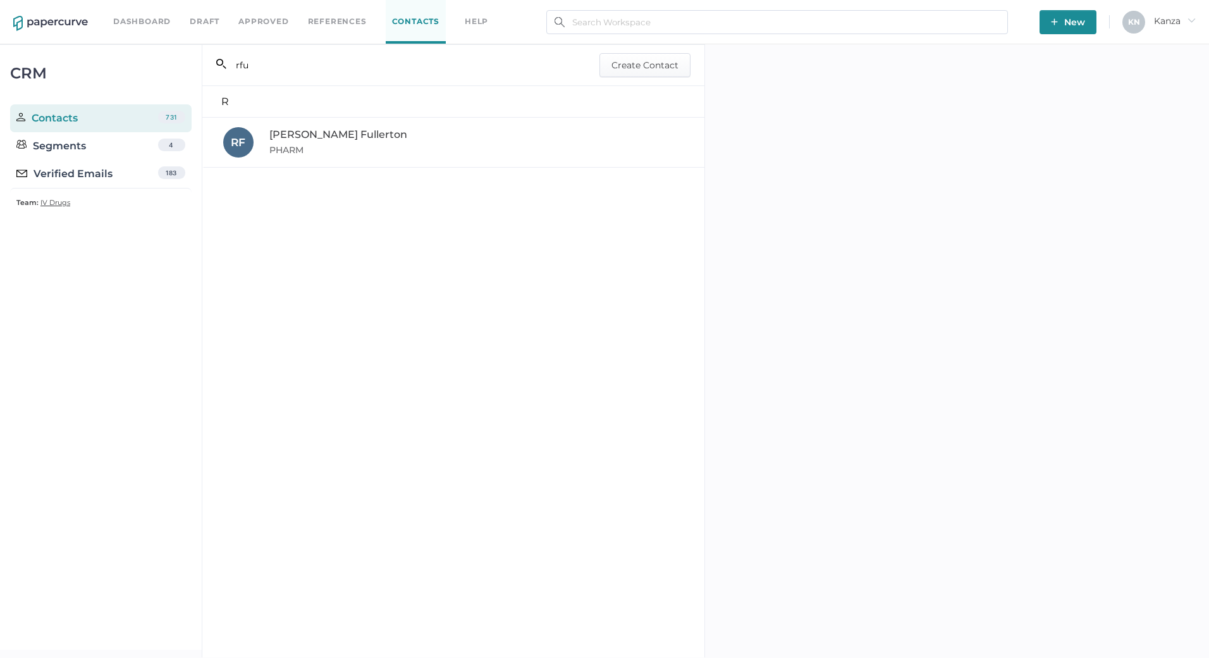
type input "rful"
